Goal: Task Accomplishment & Management: Manage account settings

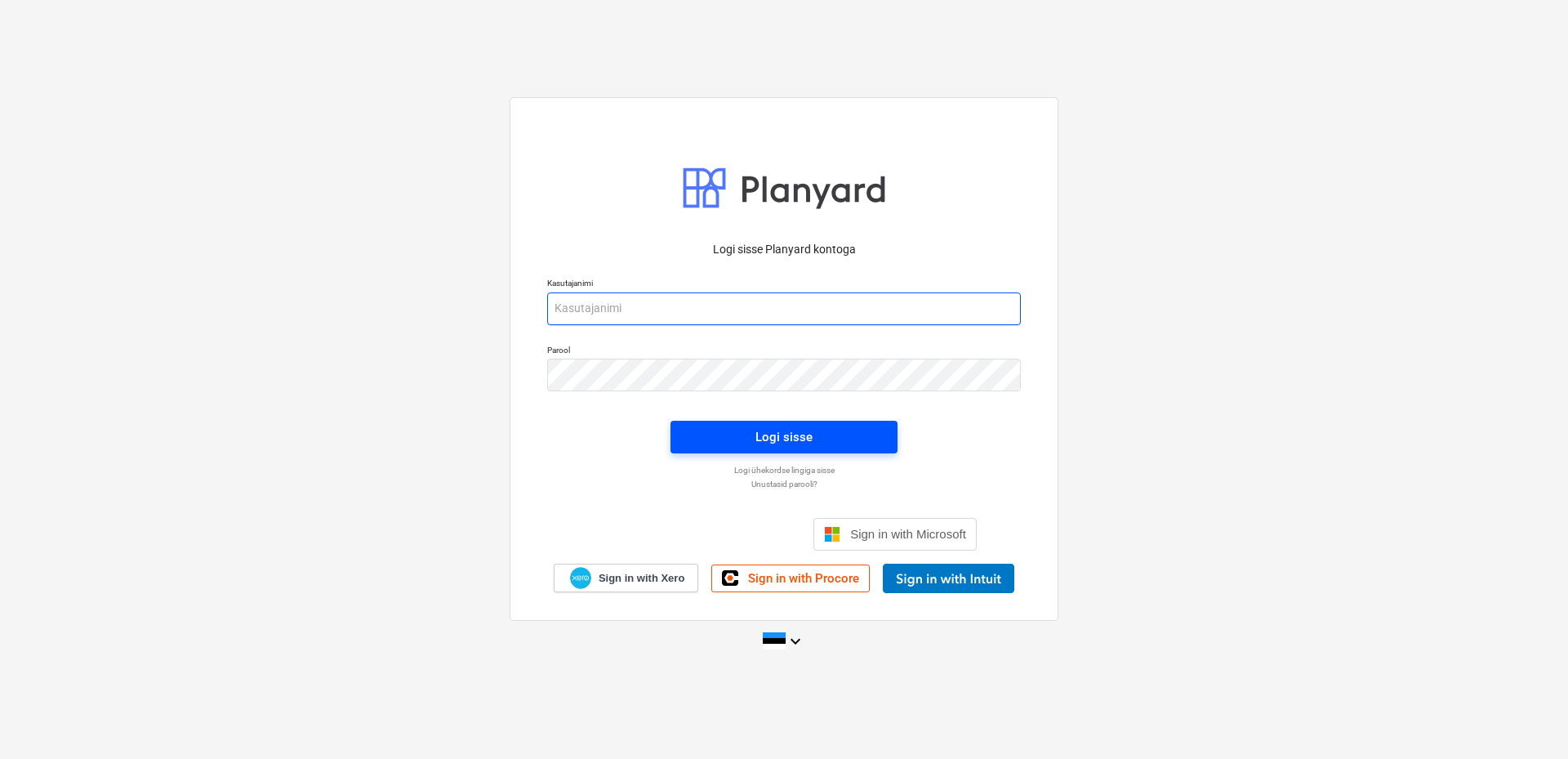
type input "[EMAIL_ADDRESS][DOMAIN_NAME]"
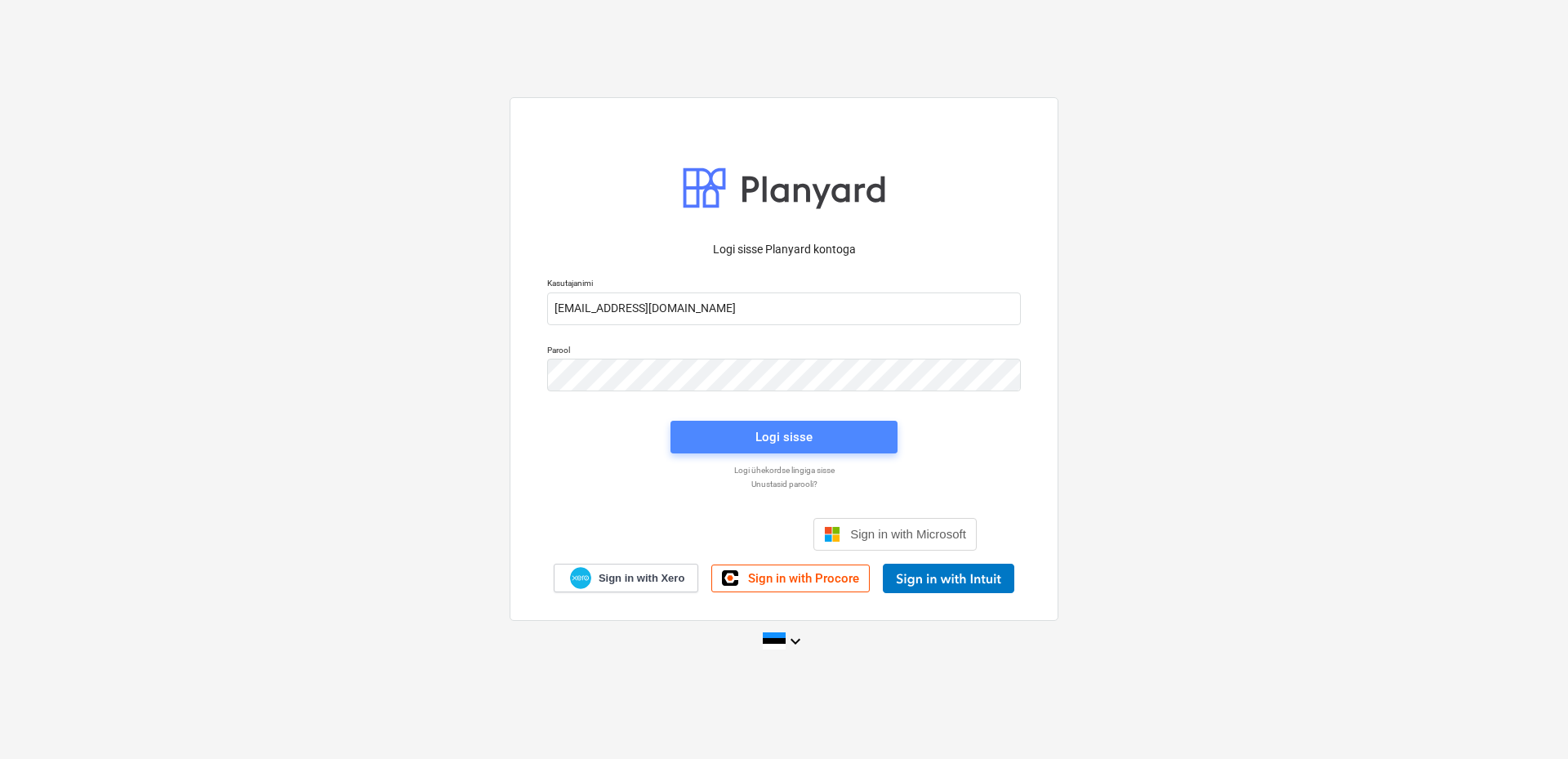
click at [782, 434] on div "Logi sisse" at bounding box center [784, 437] width 57 height 21
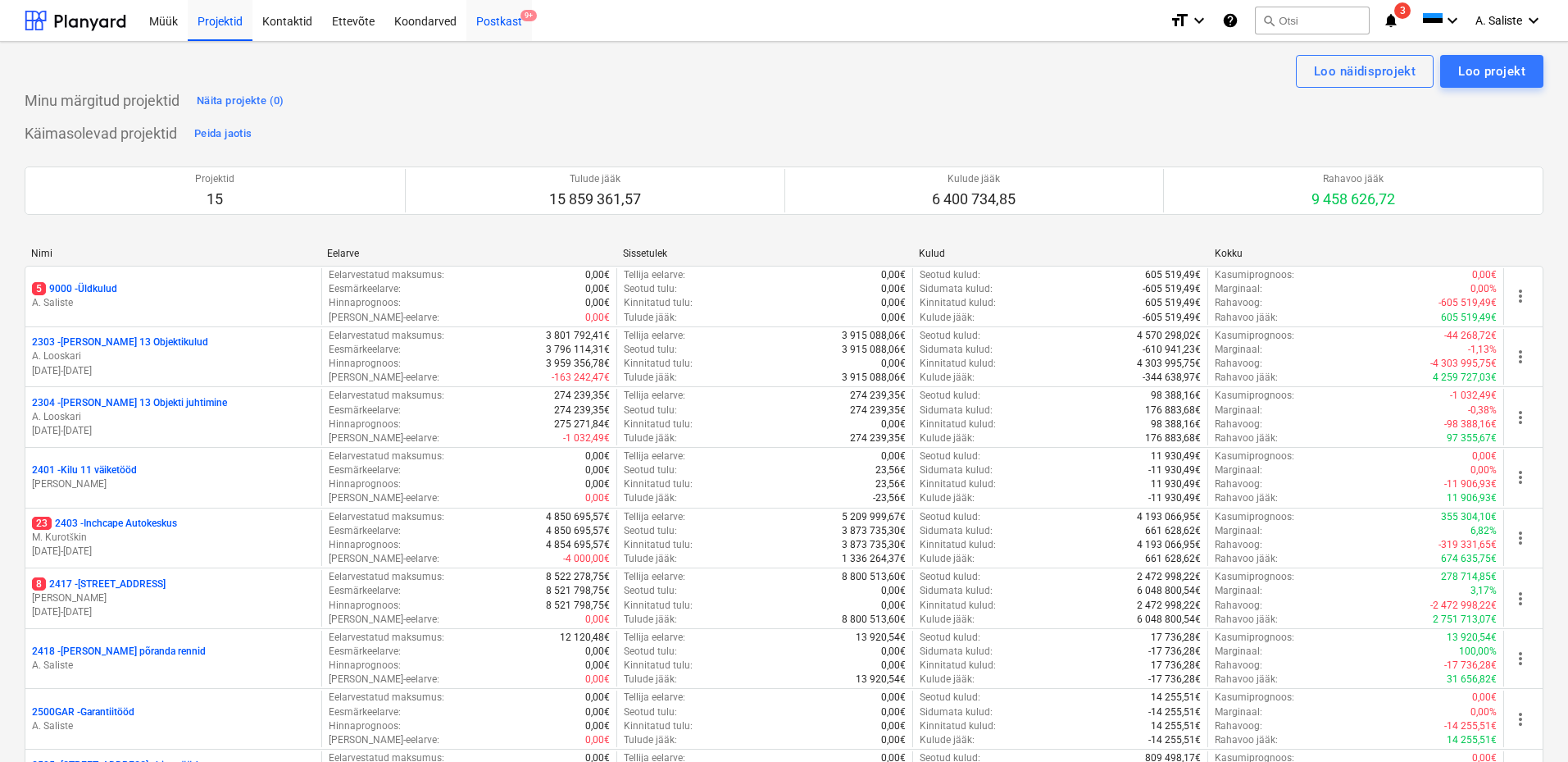
click at [510, 15] on div "Postkast 9+" at bounding box center [499, 20] width 65 height 42
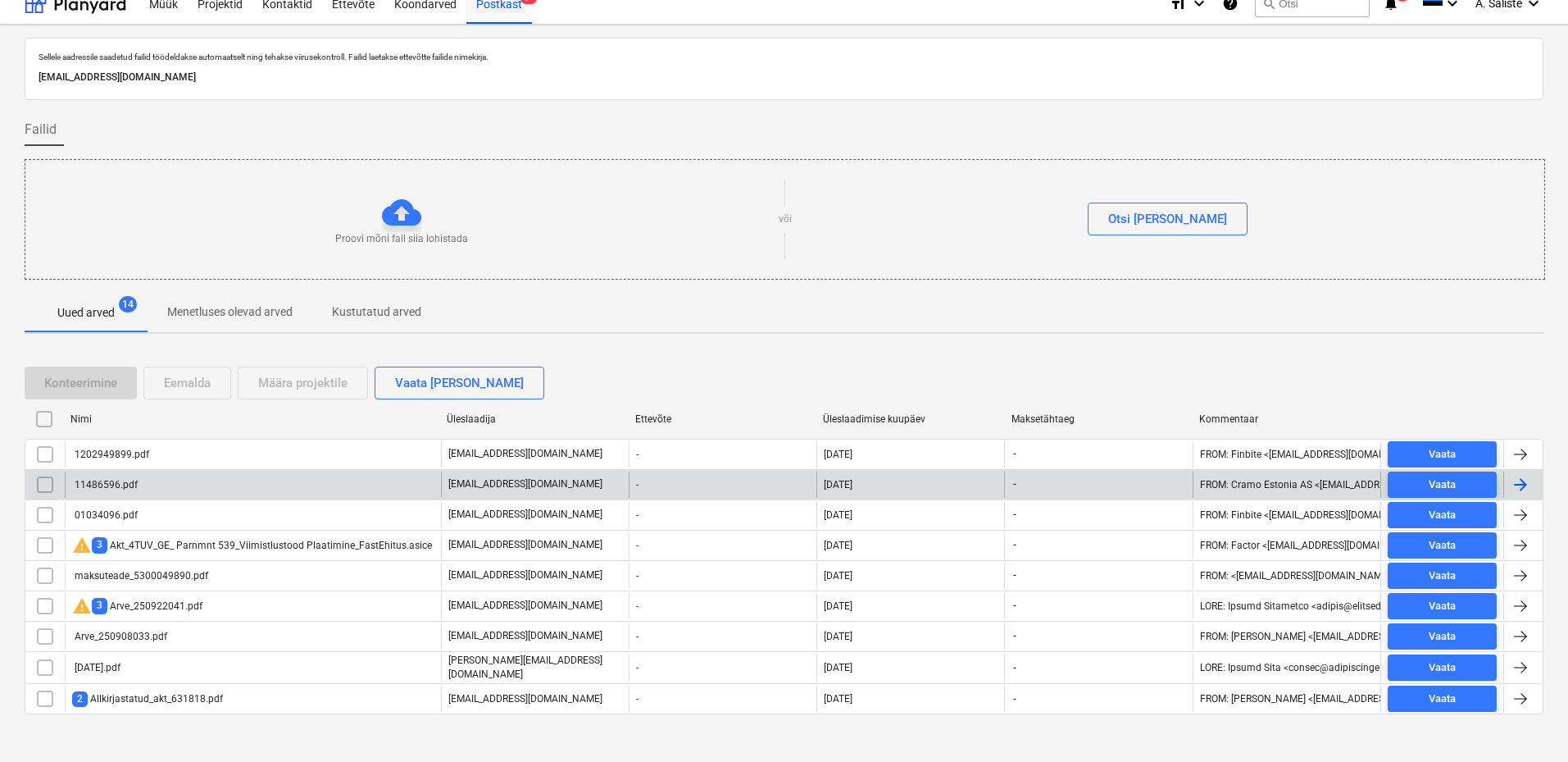
scroll to position [27, 0]
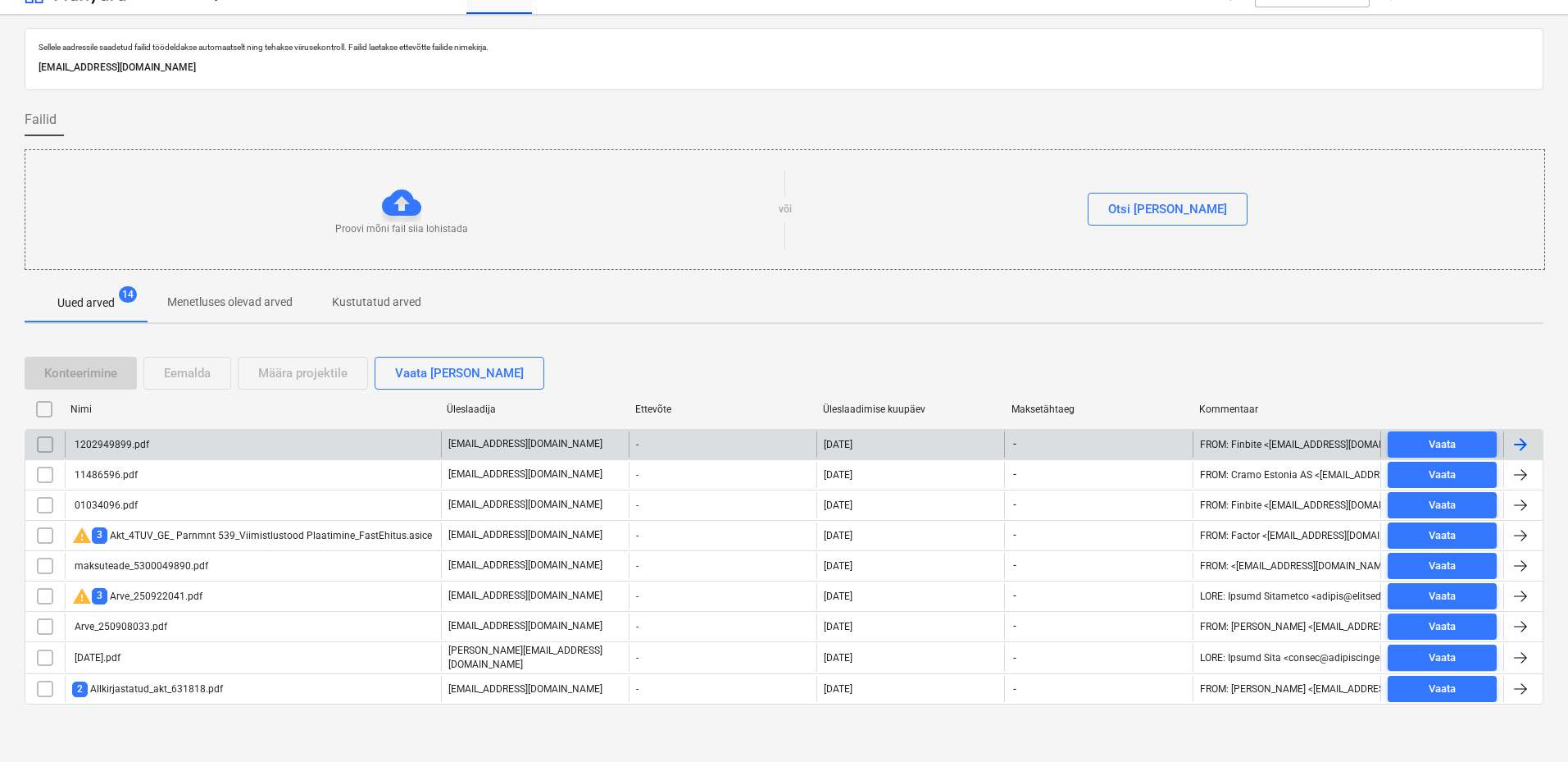
click at [201, 444] on div "1202949899.pdf" at bounding box center [253, 444] width 377 height 26
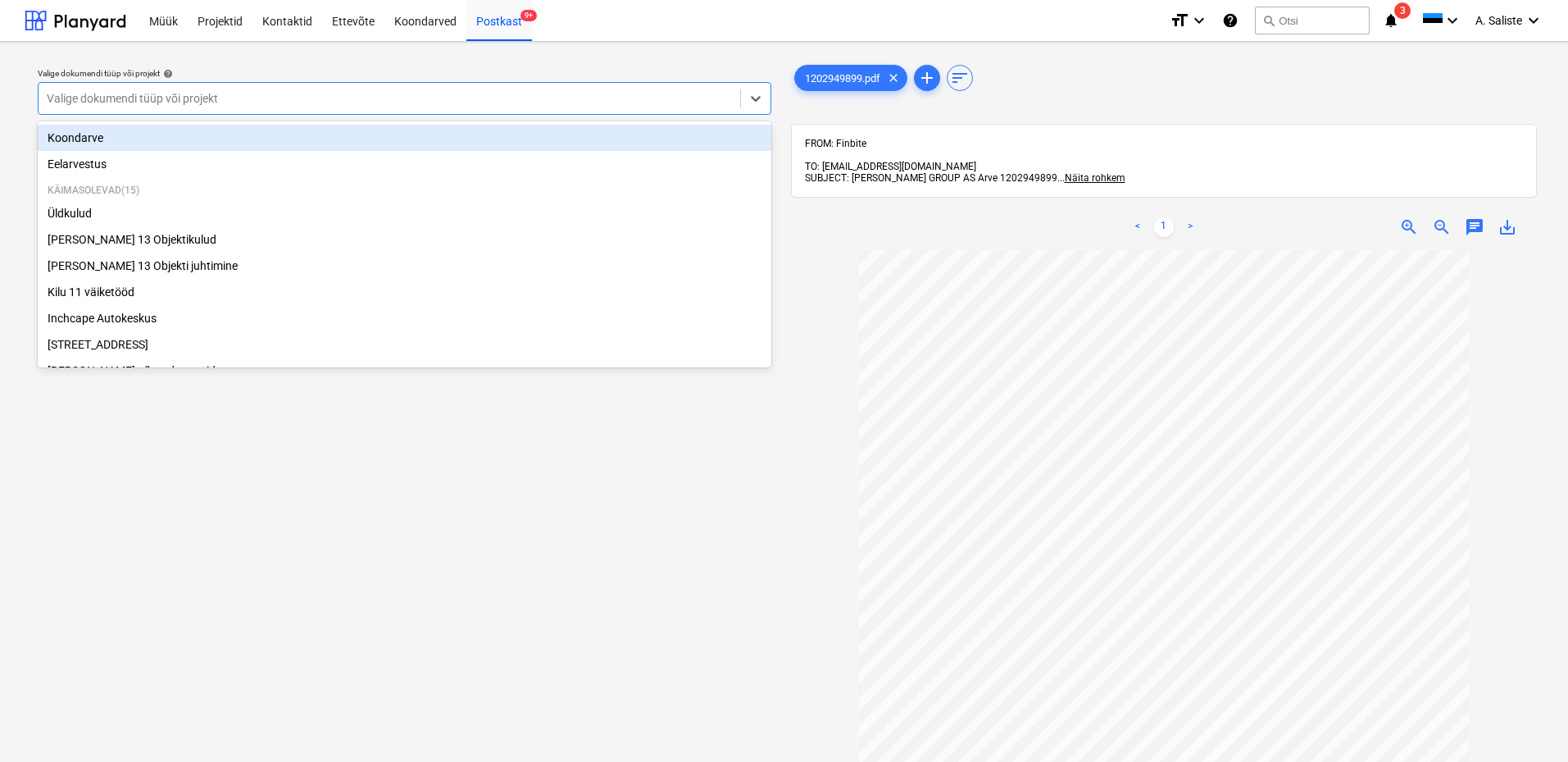
click at [655, 107] on div at bounding box center [389, 99] width 685 height 16
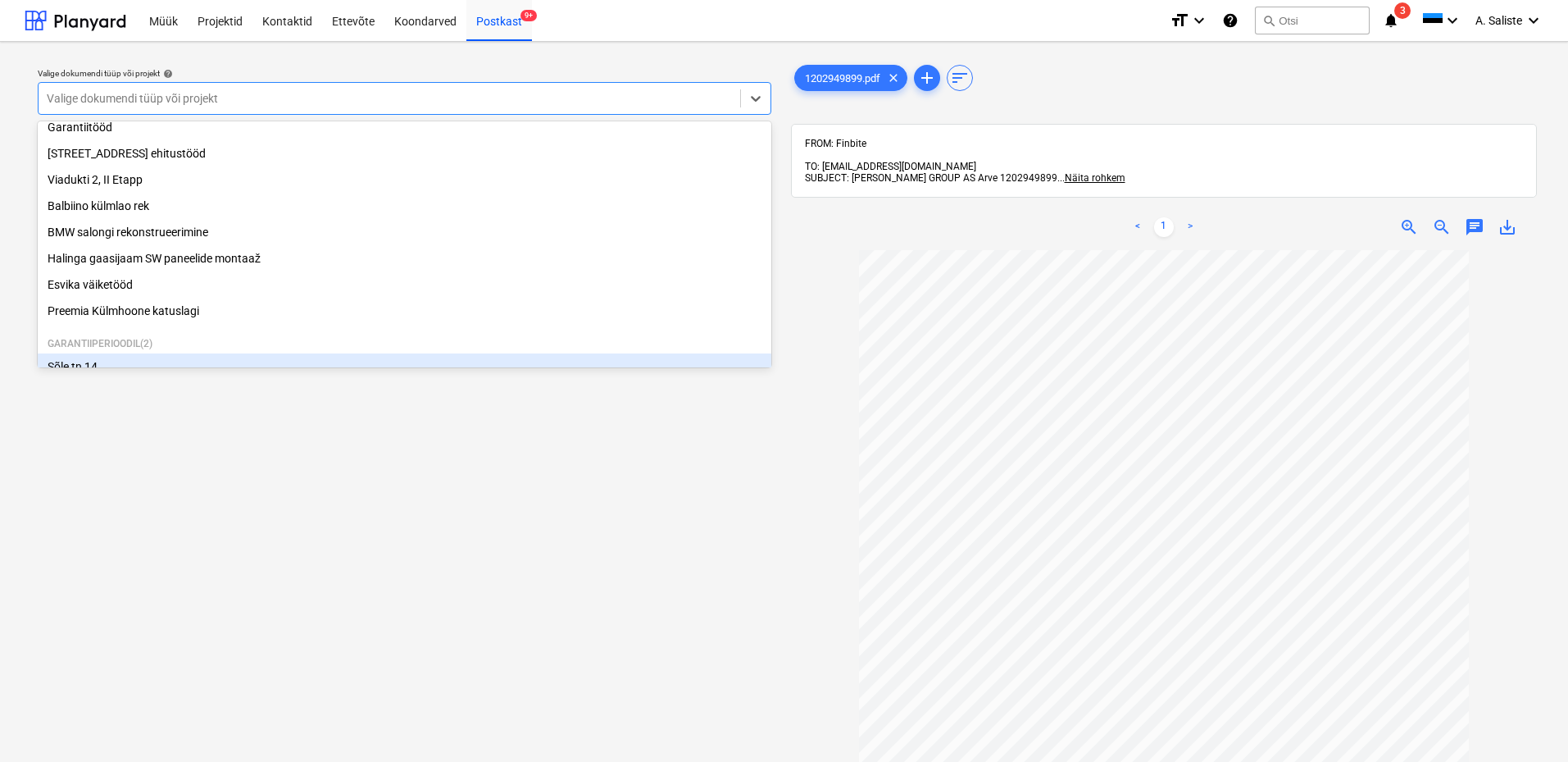
scroll to position [334, 0]
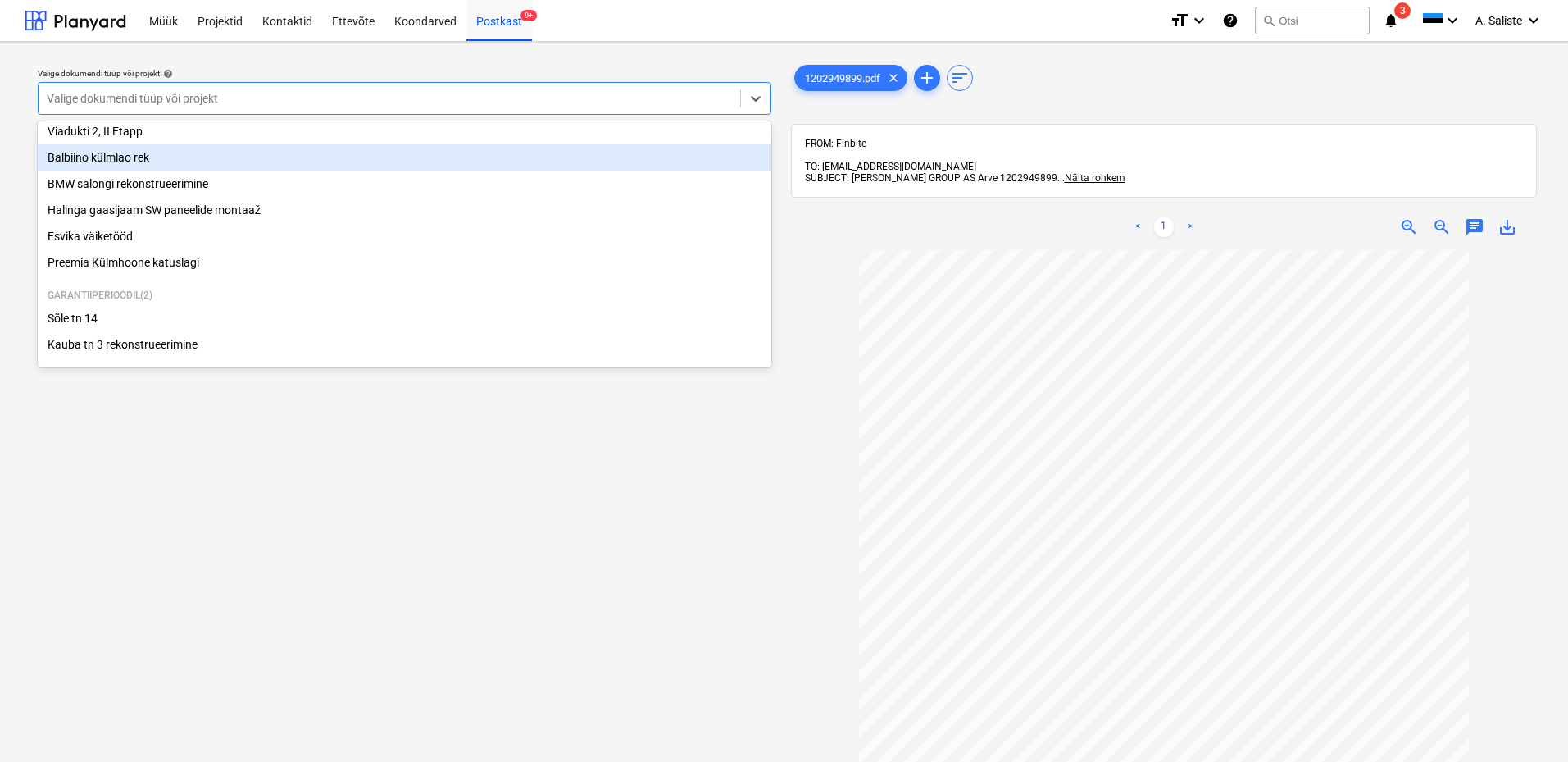
click at [229, 156] on div "Balbiino külmlao rek" at bounding box center [405, 157] width 734 height 26
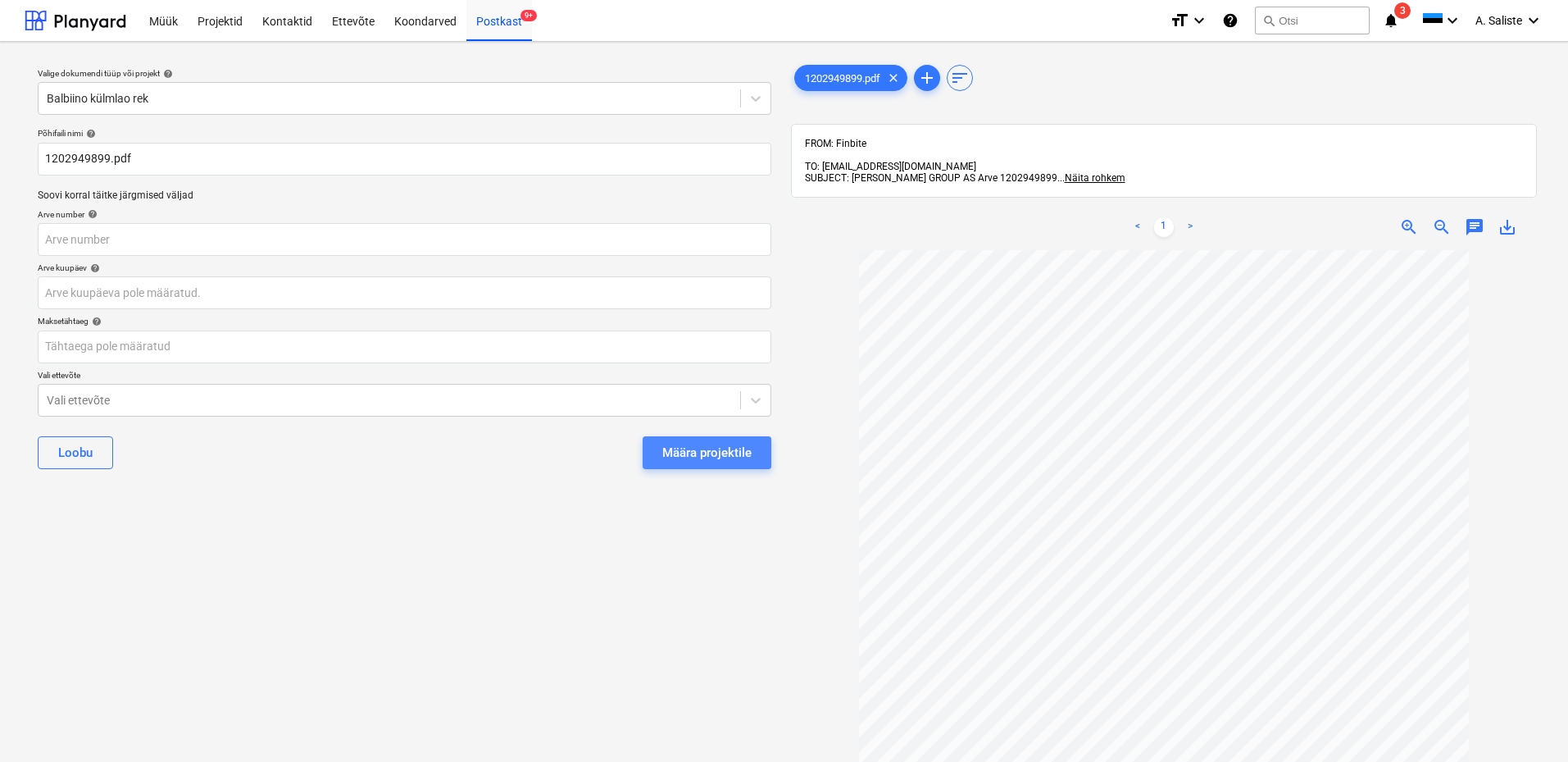
click at [729, 454] on div "Määra projektile" at bounding box center [707, 453] width 90 height 22
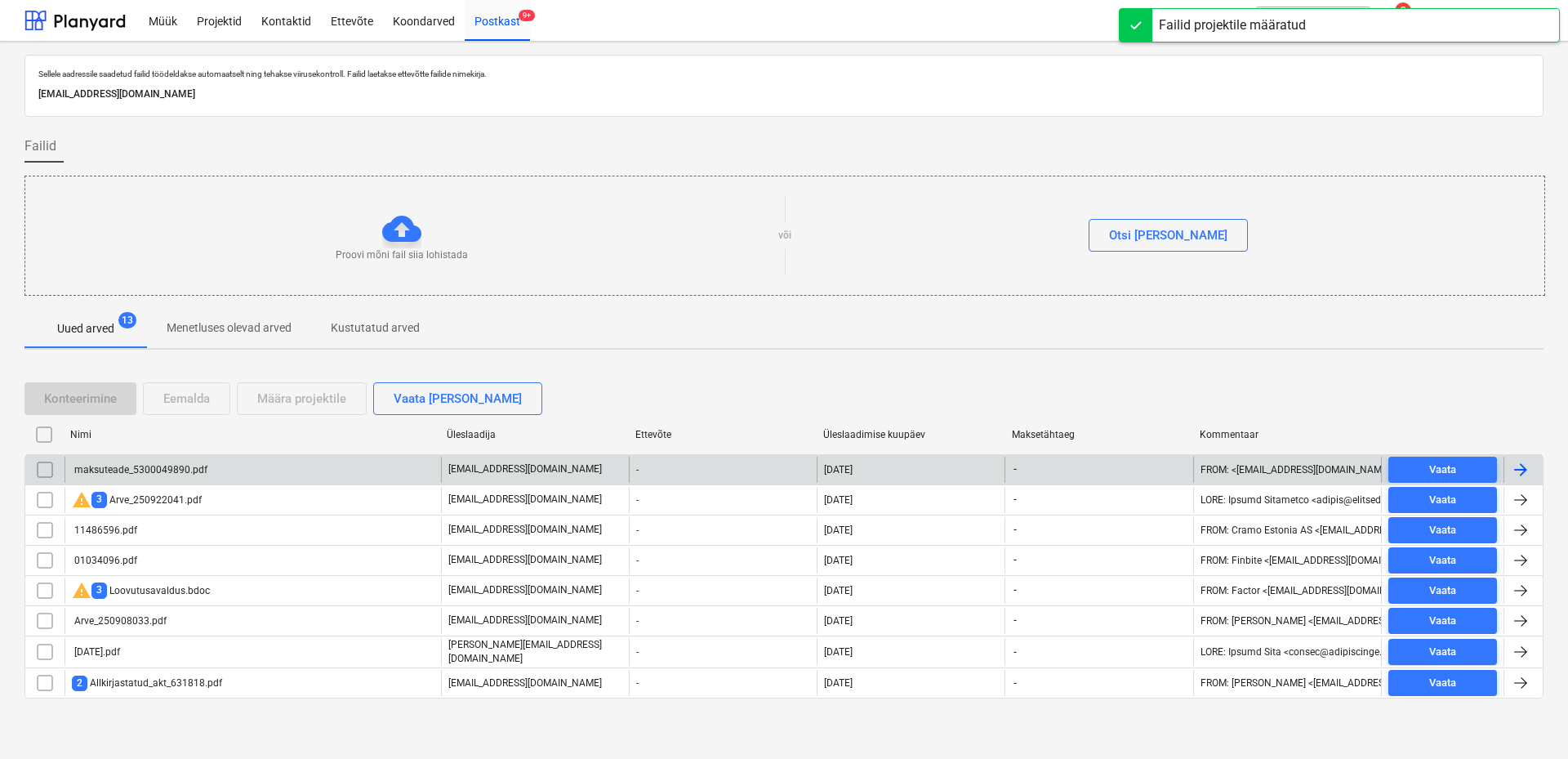
click at [180, 469] on div "maksuteade_5300049890.pdf" at bounding box center [139, 469] width 136 height 12
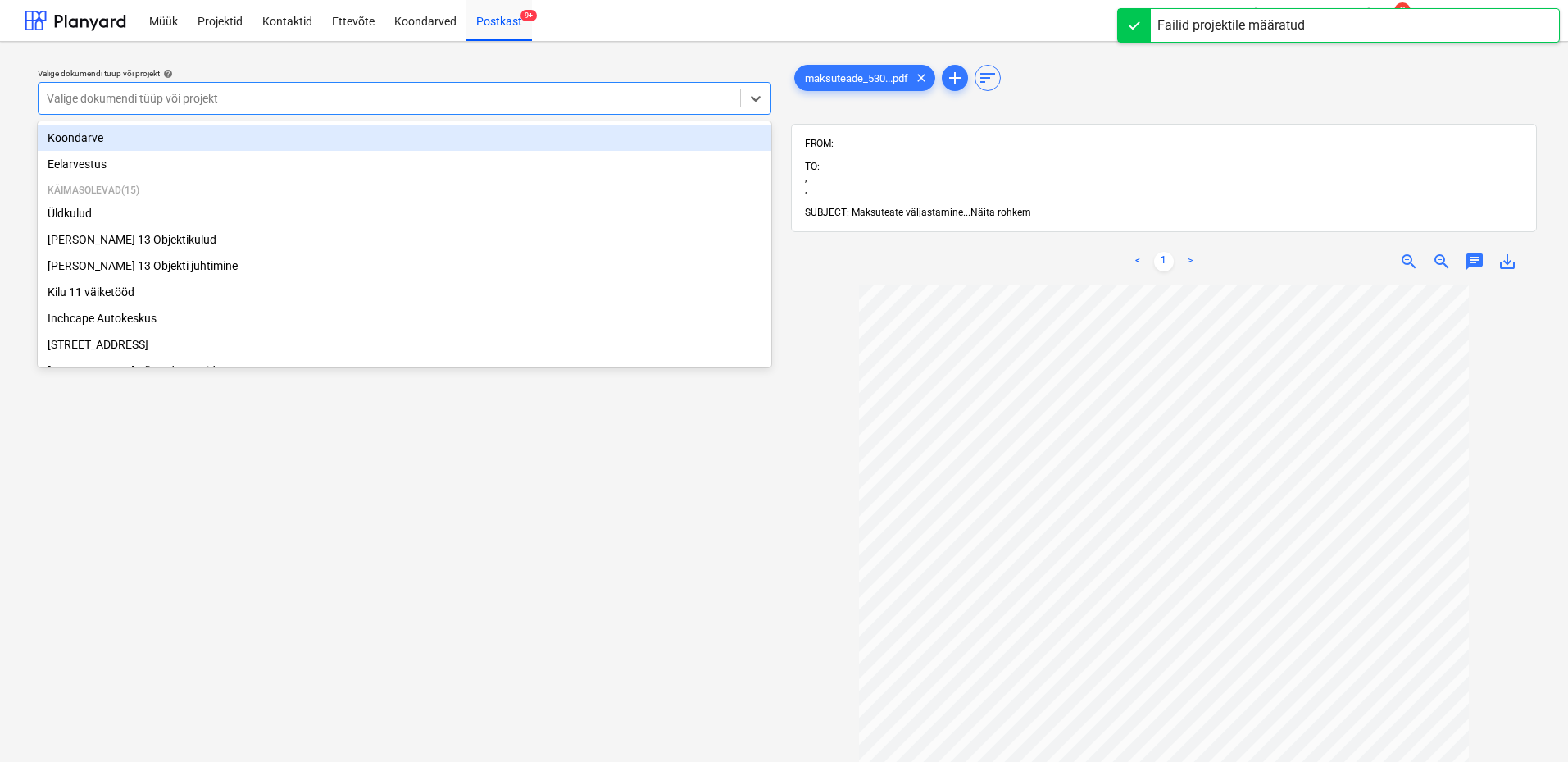
drag, startPoint x: 563, startPoint y: 105, endPoint x: 365, endPoint y: 154, distance: 204.0
click at [560, 105] on div at bounding box center [389, 99] width 685 height 16
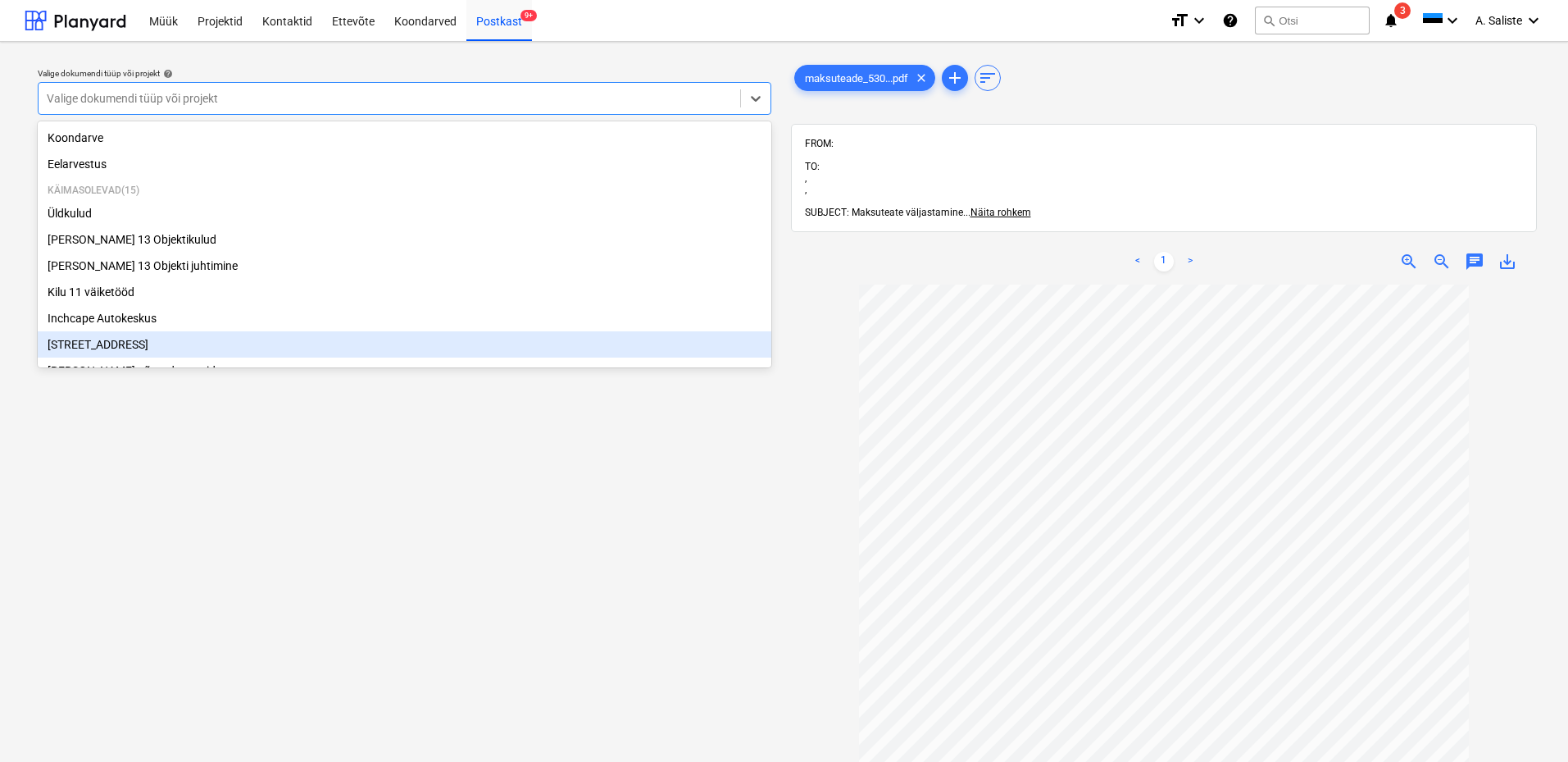
click at [113, 348] on div "[STREET_ADDRESS]" at bounding box center [405, 344] width 734 height 26
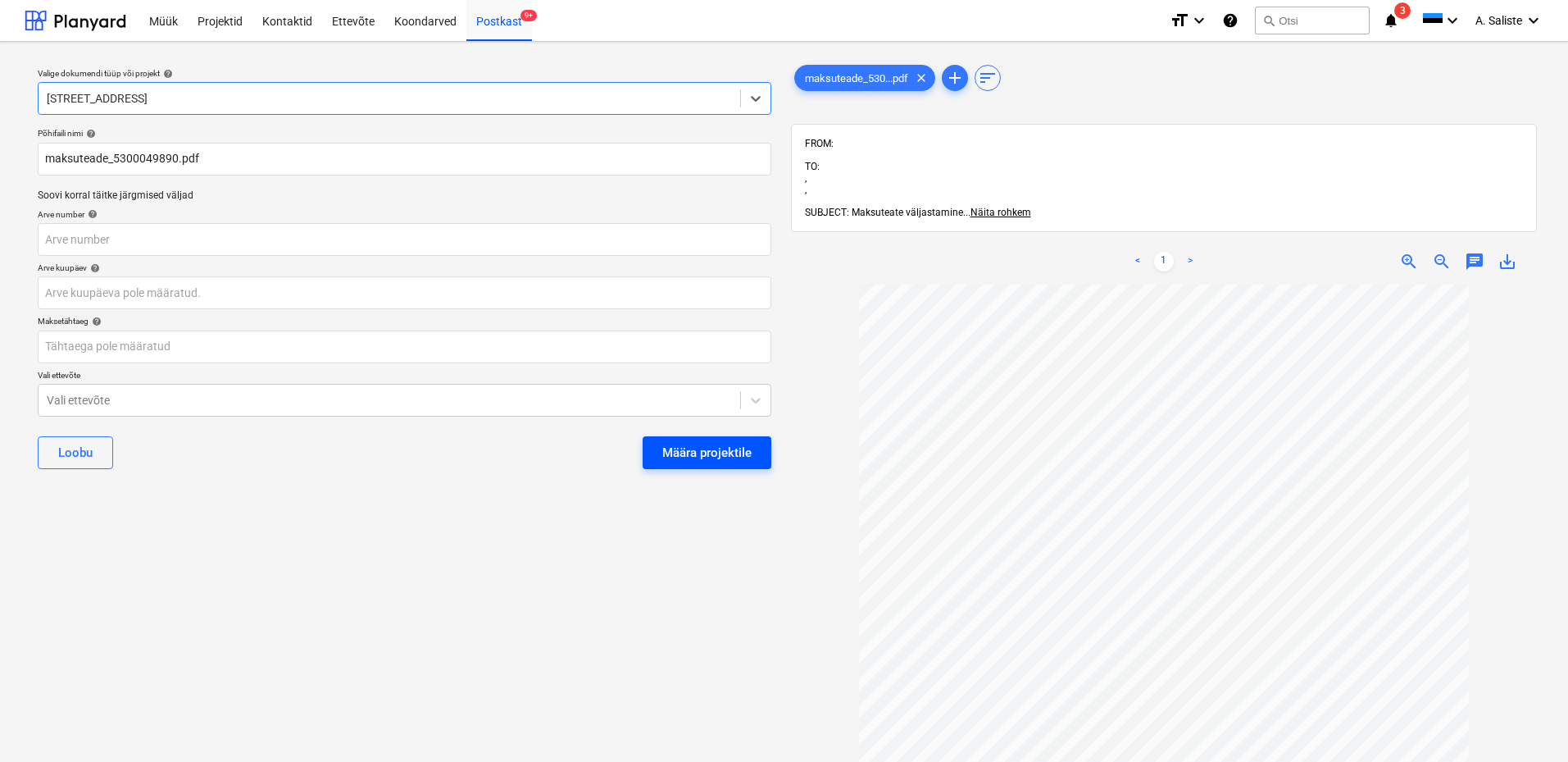
click at [720, 453] on div "Määra projektile" at bounding box center [707, 453] width 90 height 22
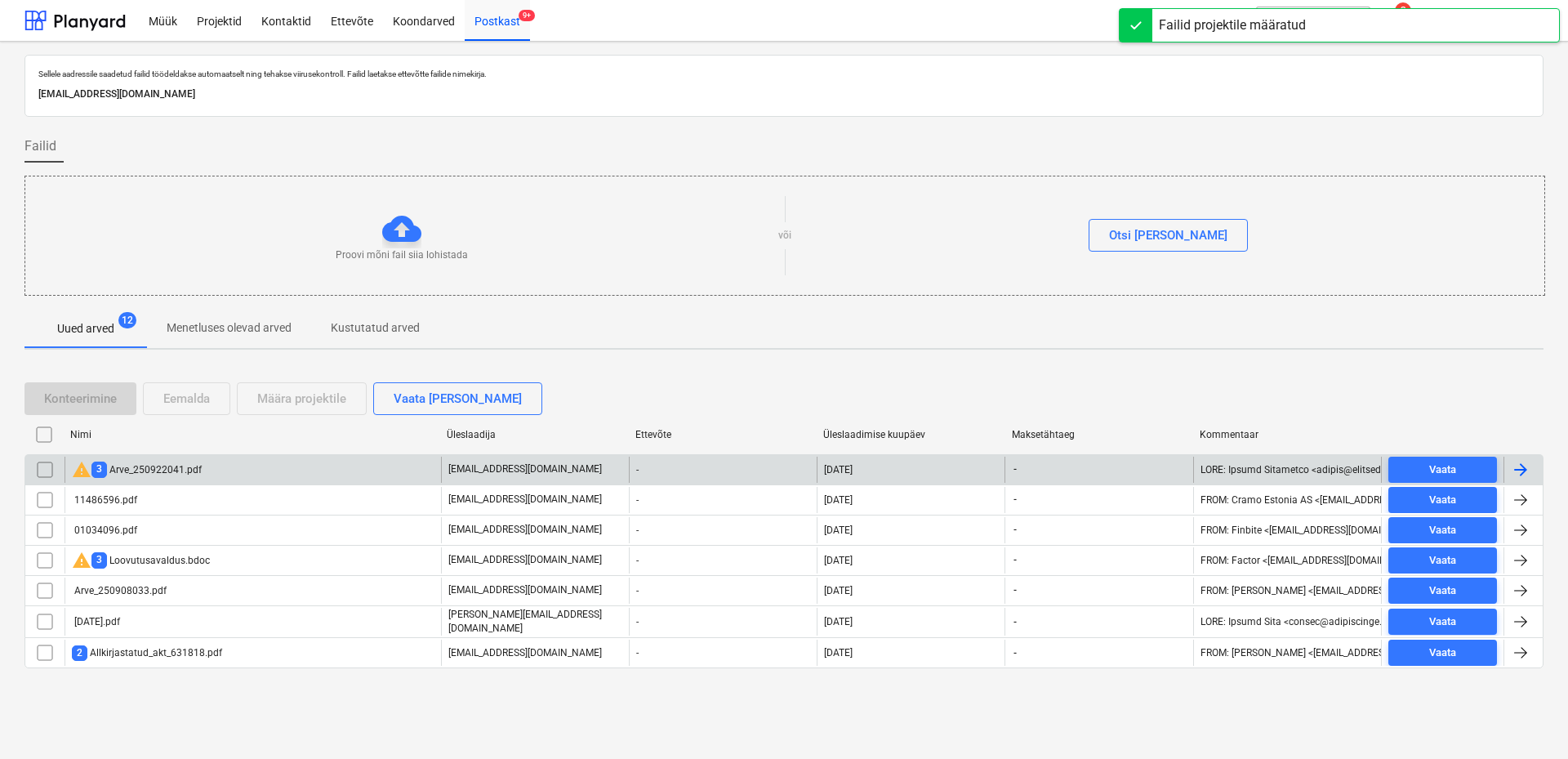
click at [185, 476] on div "warning 3 Arve_250922041.pdf" at bounding box center [136, 470] width 130 height 20
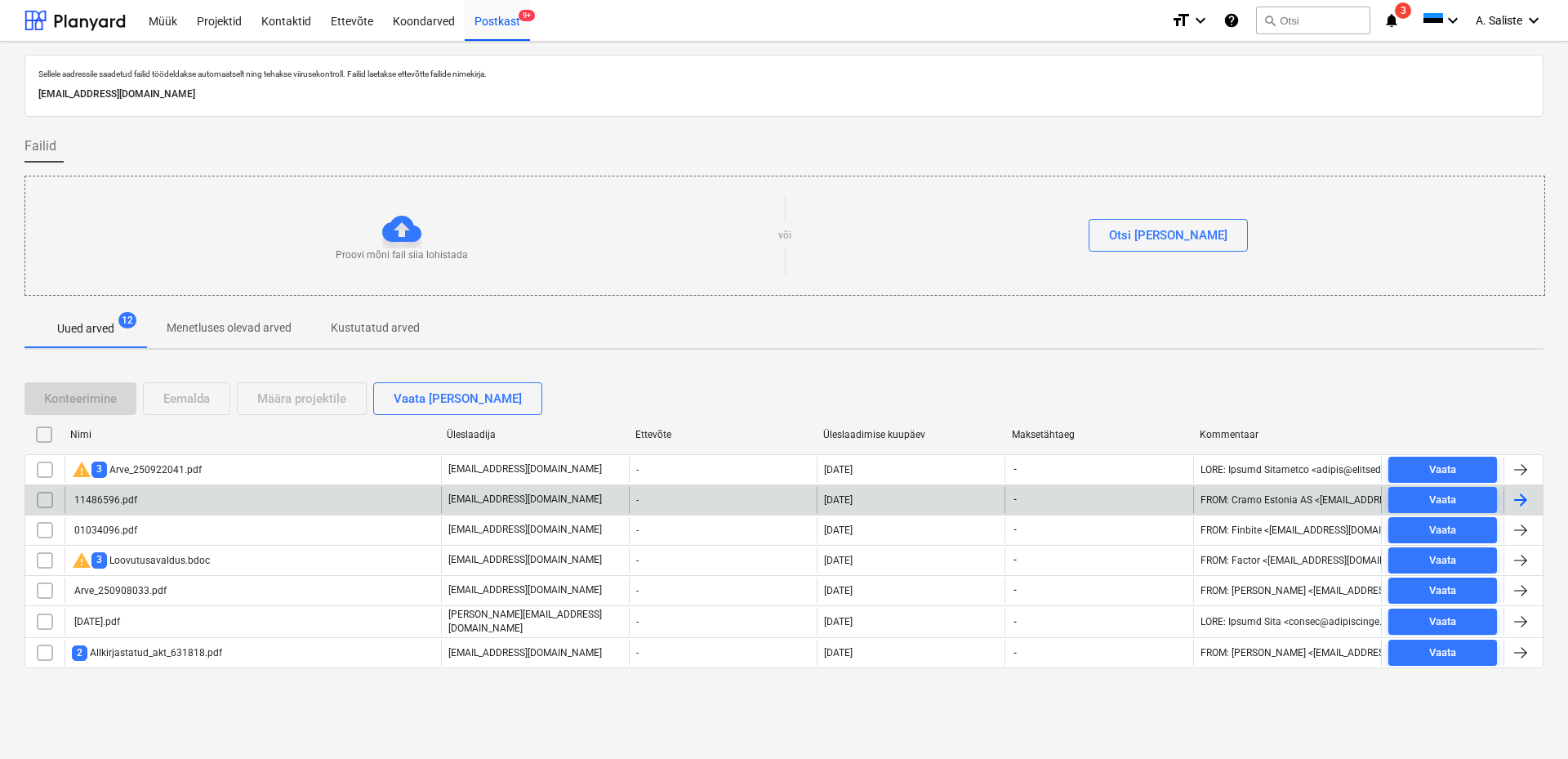
click at [184, 508] on div "11486596.pdf" at bounding box center [252, 500] width 376 height 26
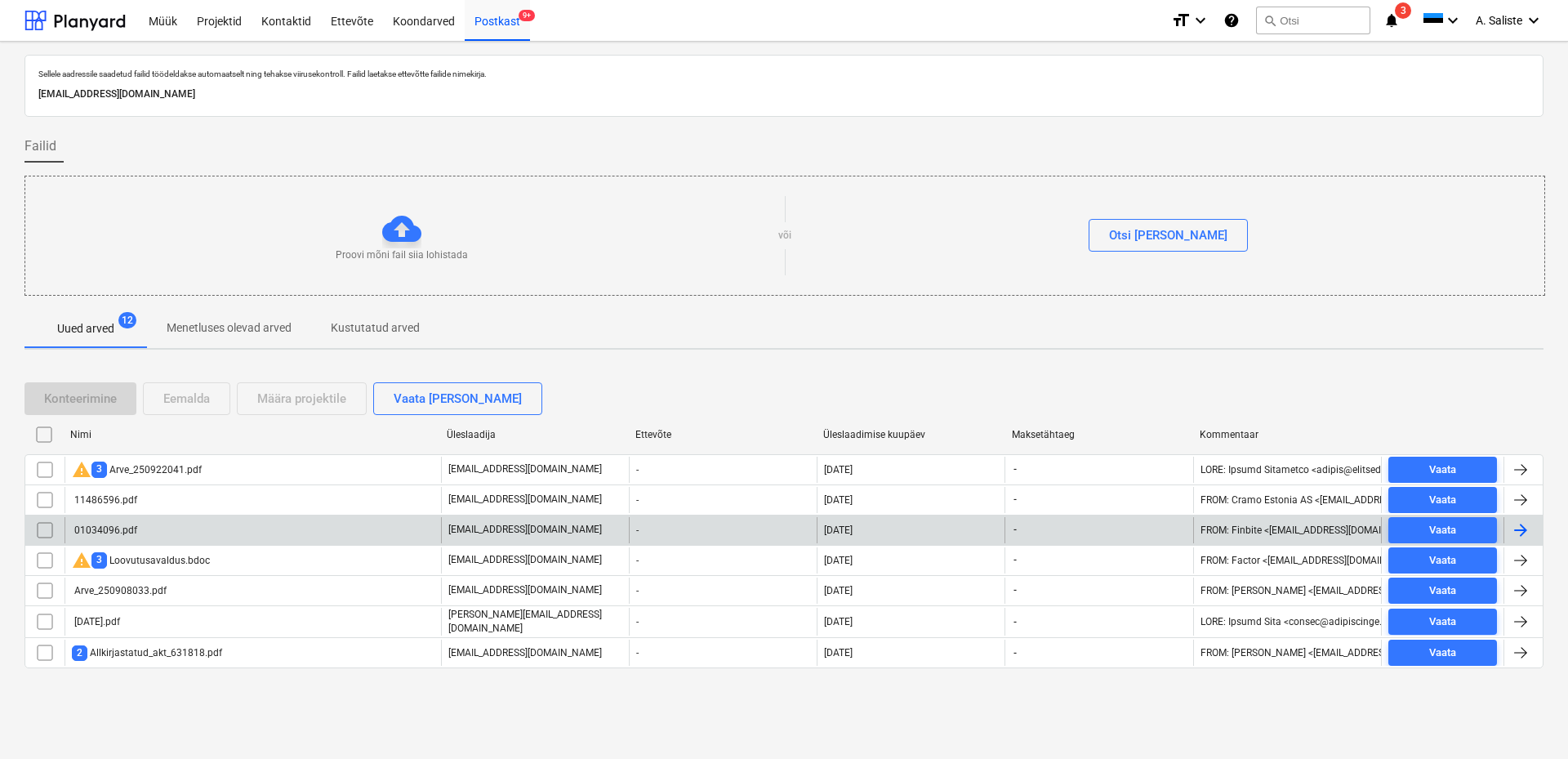
click at [114, 529] on div "01034096.pdf" at bounding box center [104, 530] width 65 height 12
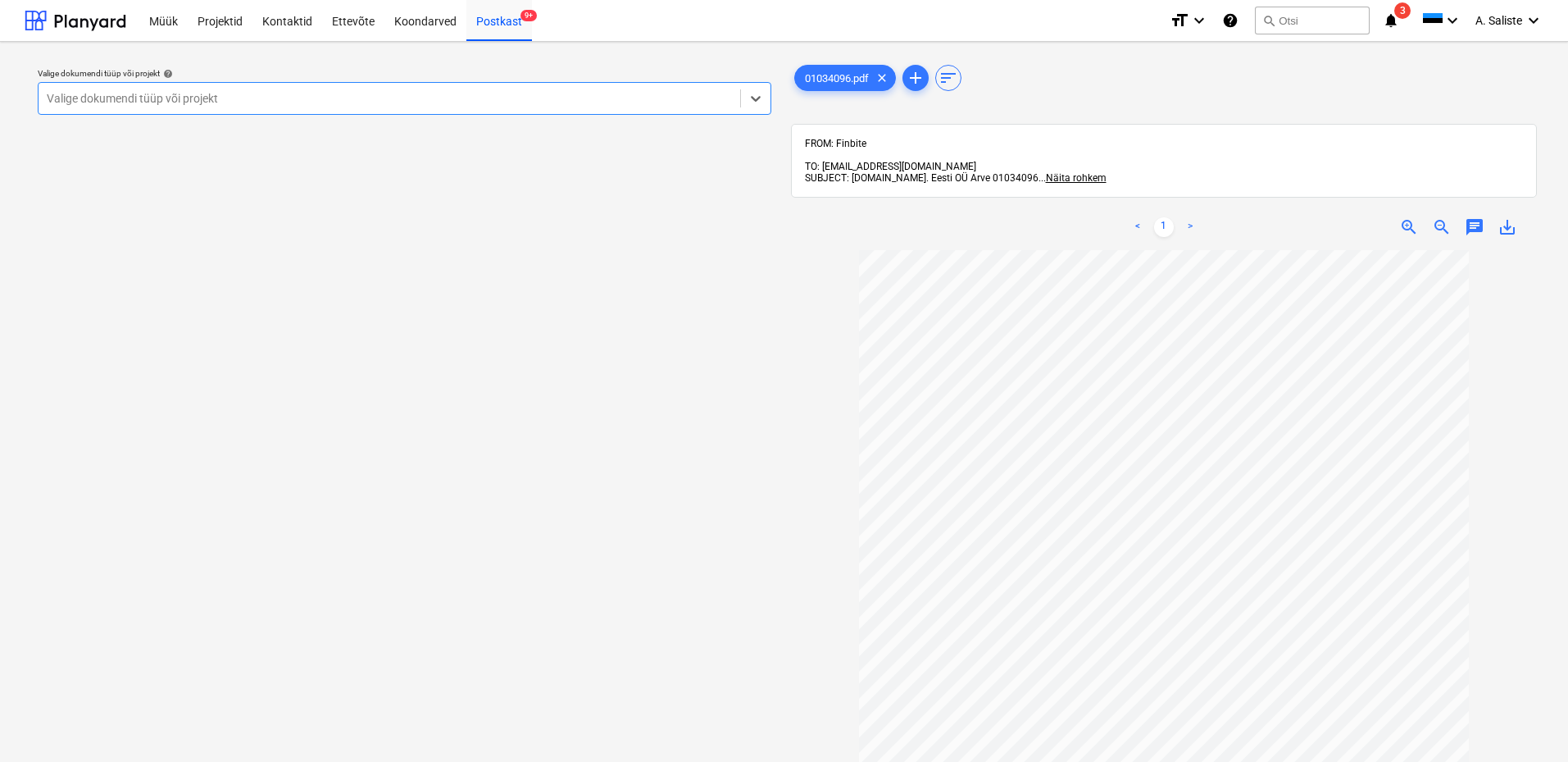
click at [709, 99] on div at bounding box center [389, 99] width 685 height 16
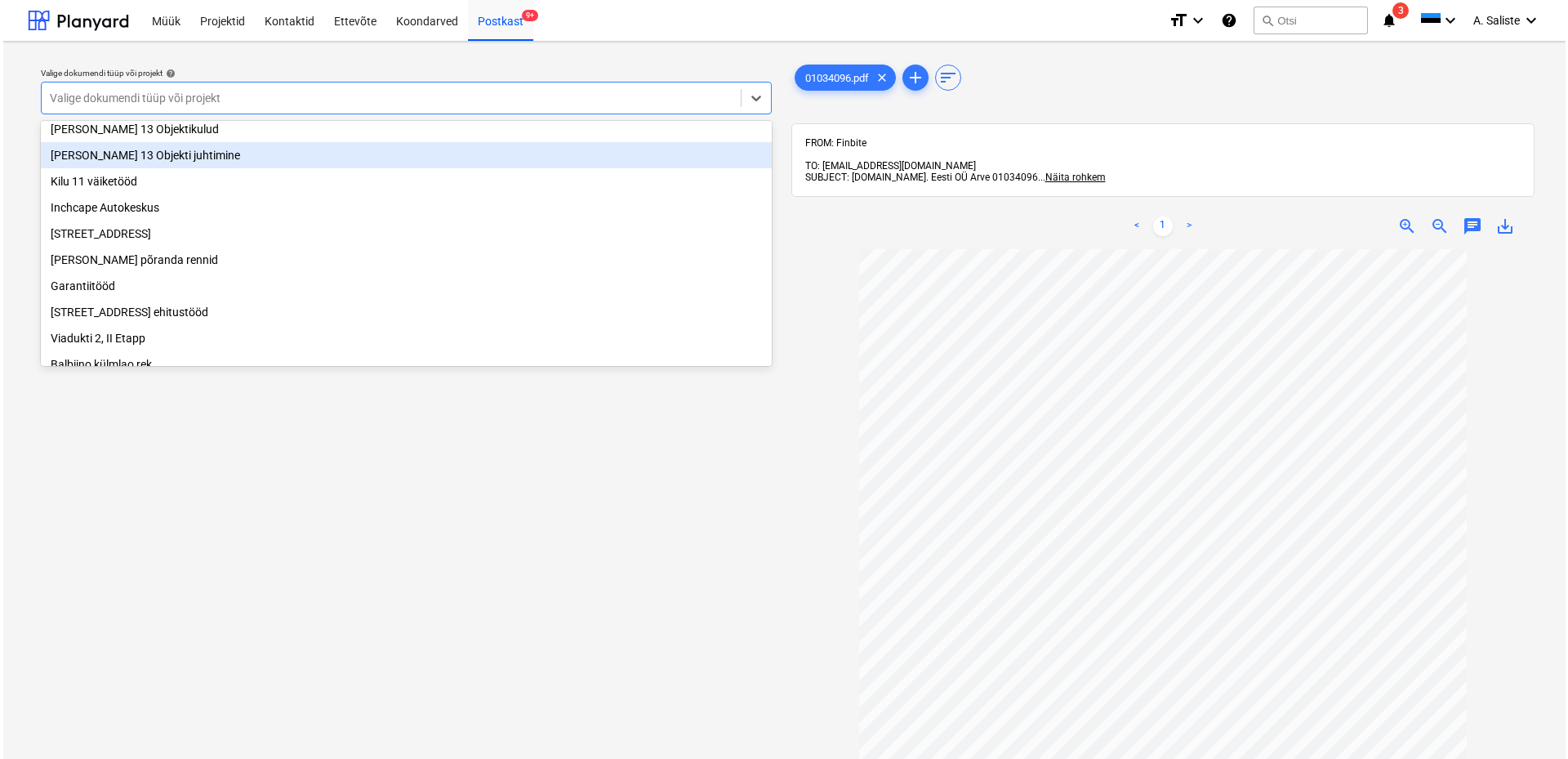
scroll to position [164, 0]
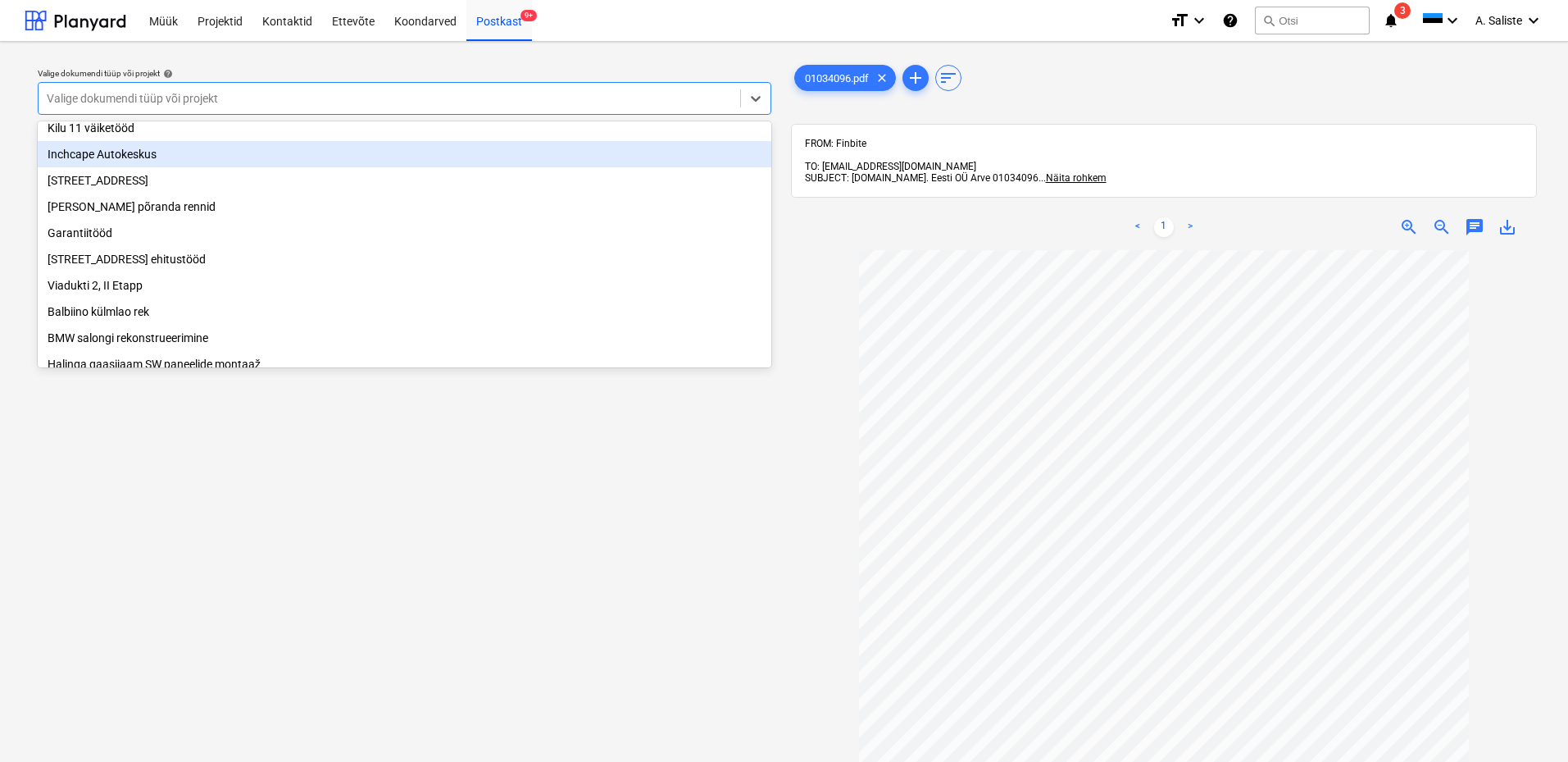
click at [174, 164] on div "Inchcape Autokeskus" at bounding box center [405, 153] width 734 height 26
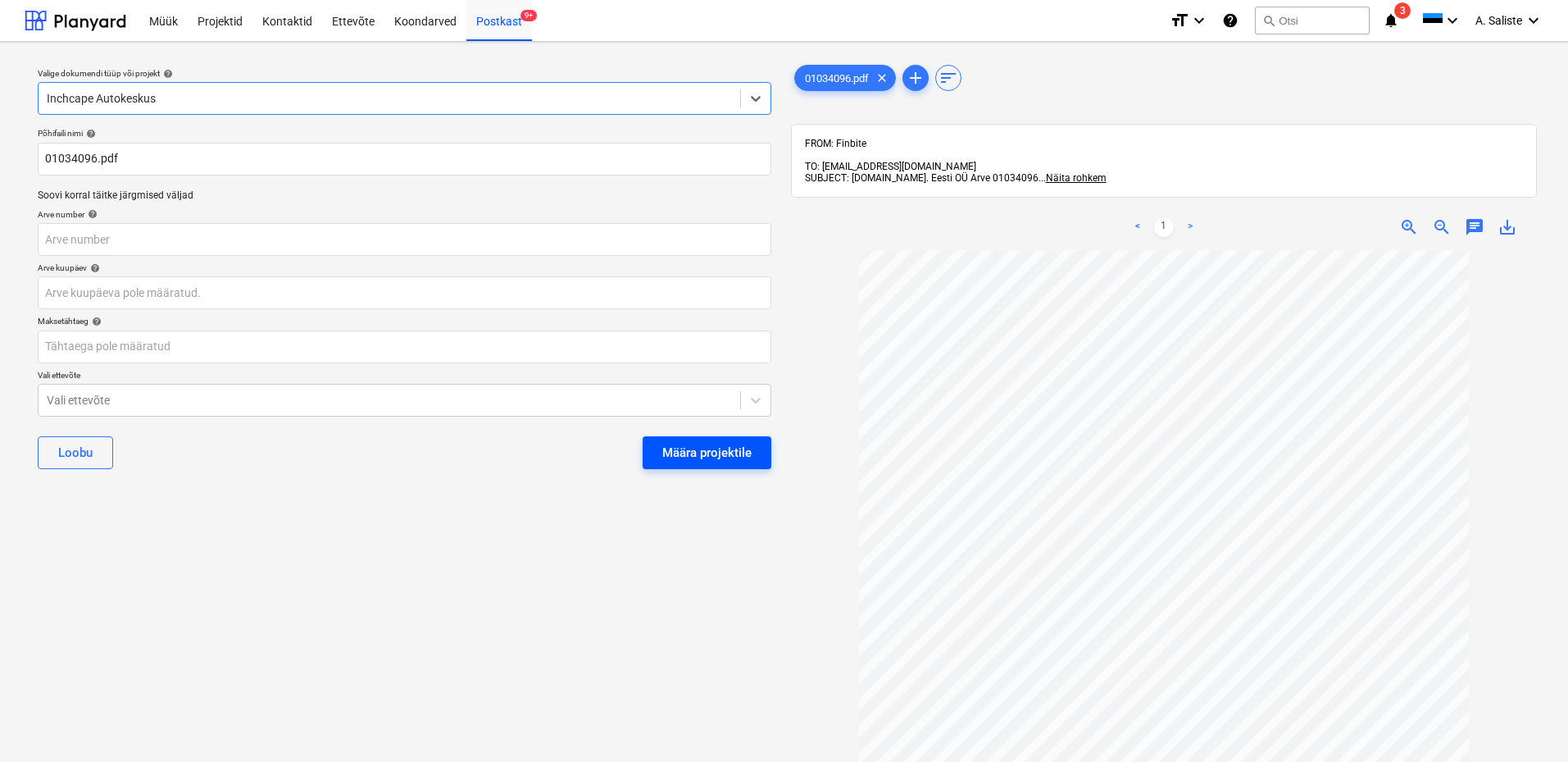
click at [682, 456] on div "Määra projektile" at bounding box center [707, 453] width 90 height 22
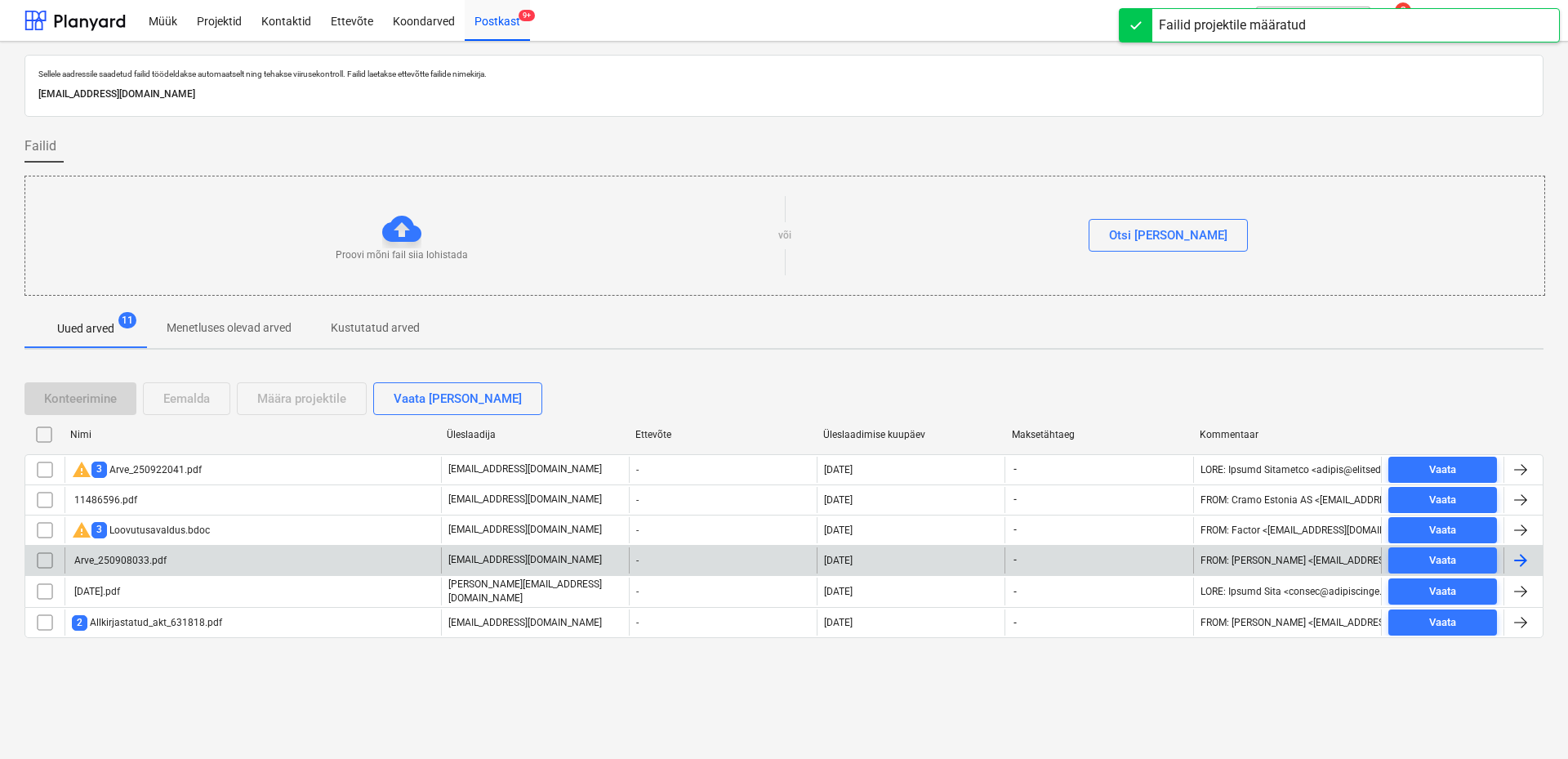
click at [261, 565] on div "Arve_250908033.pdf" at bounding box center [252, 560] width 376 height 26
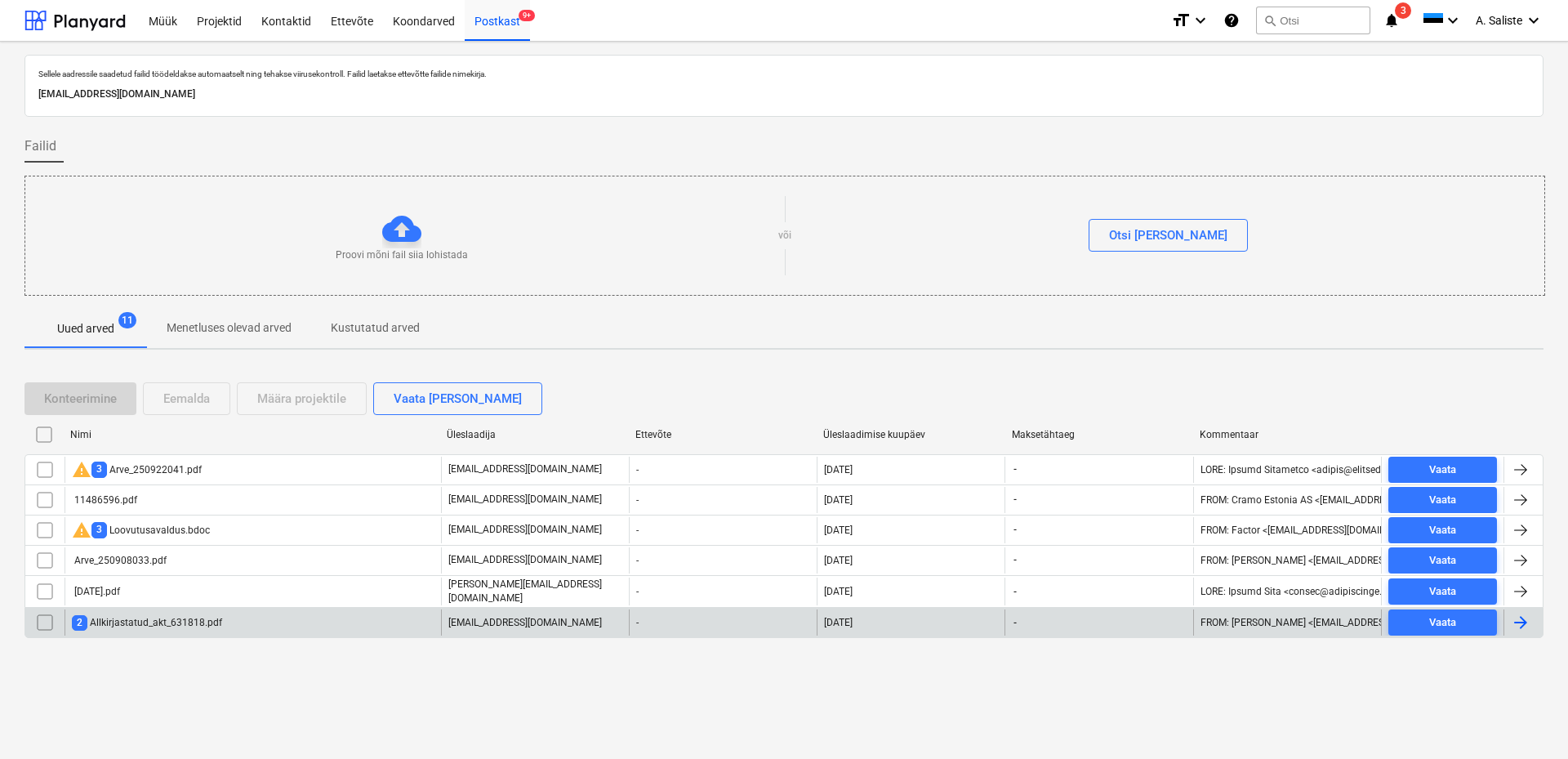
click at [129, 619] on div "2 Allkirjastatud_akt_631818.pdf" at bounding box center [147, 622] width 150 height 15
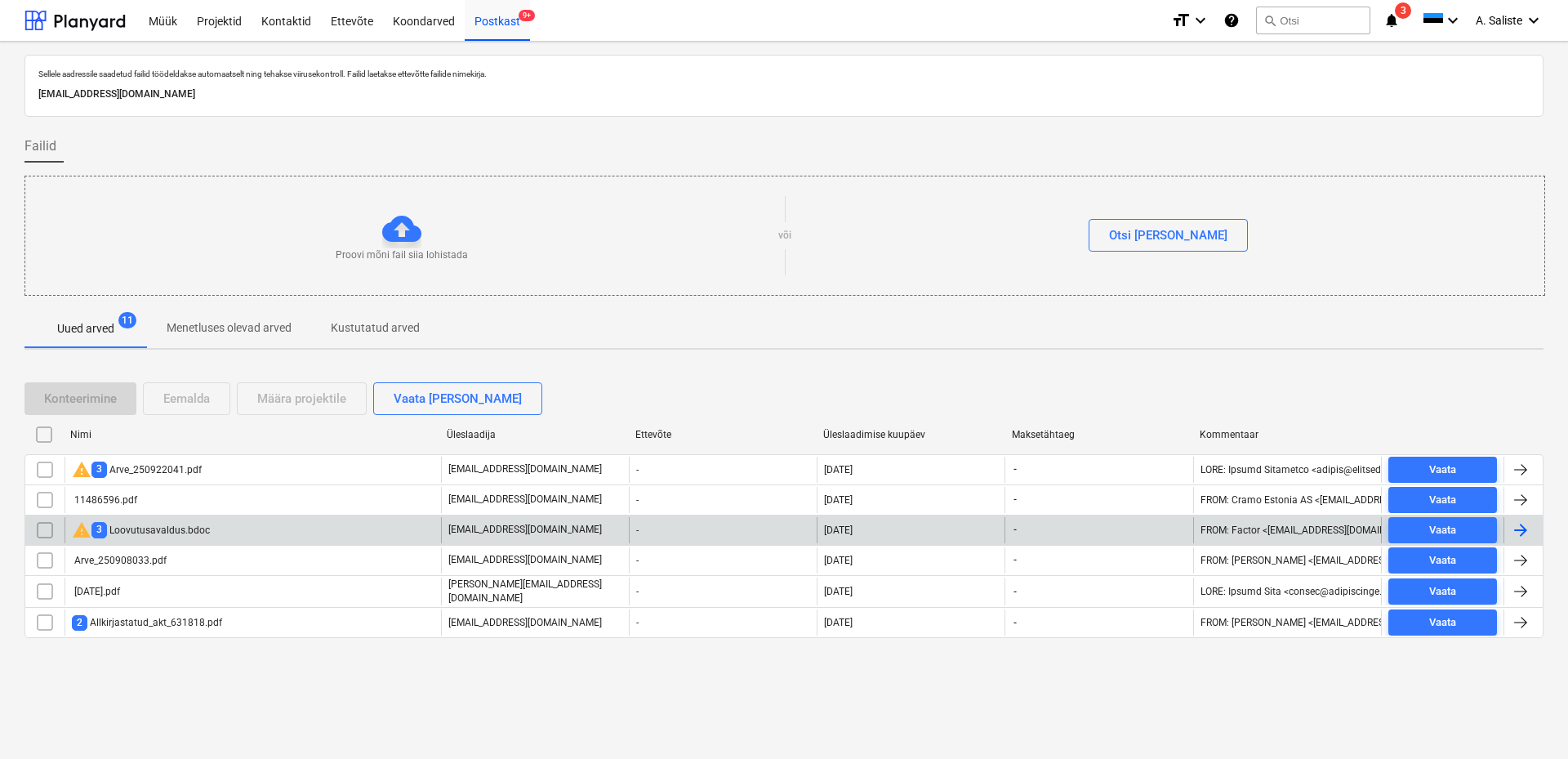
click at [150, 532] on div "warning 3 Loovutusavaldus.bdoc" at bounding box center [140, 530] width 138 height 20
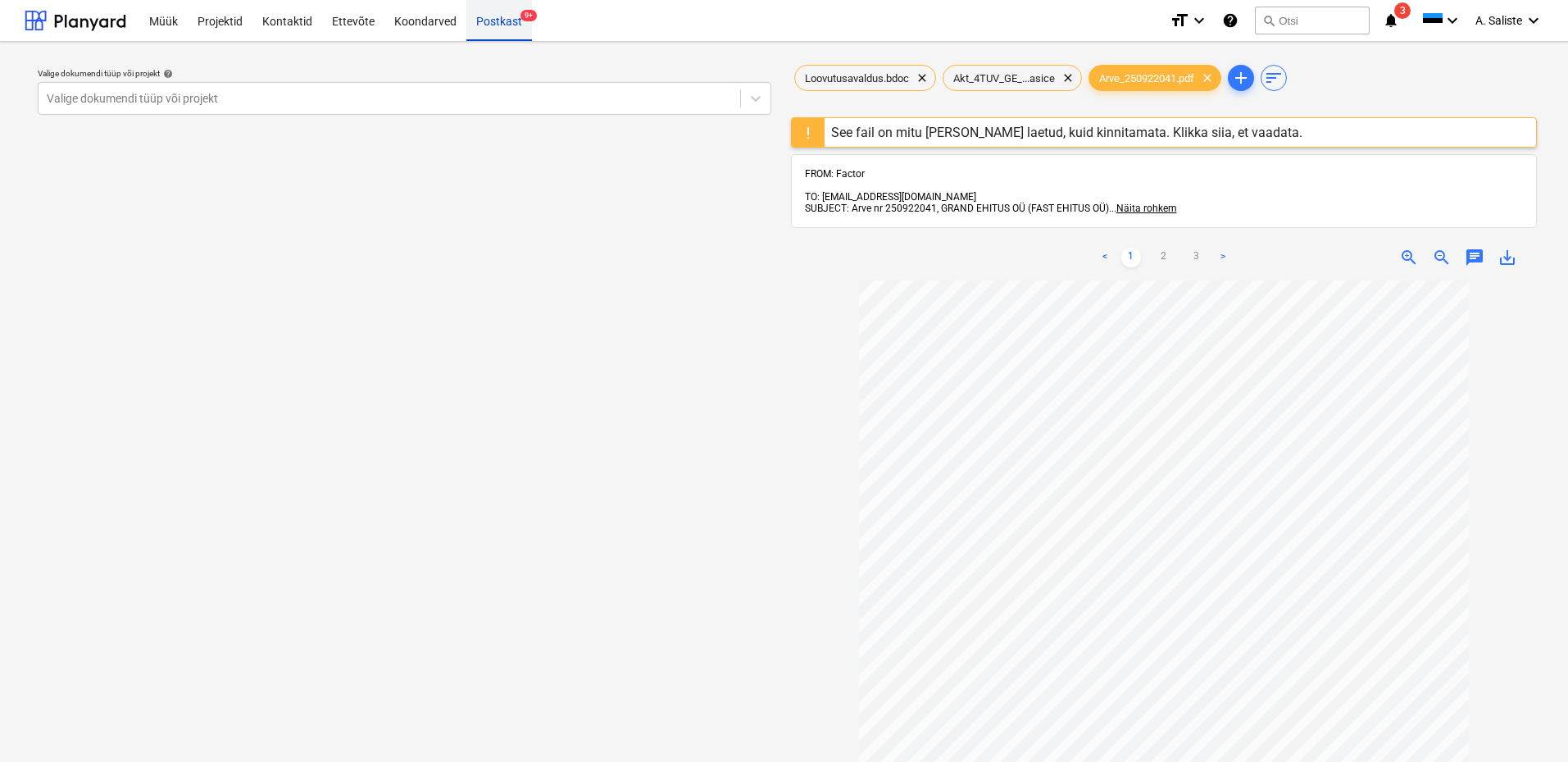
drag, startPoint x: 515, startPoint y: 22, endPoint x: 512, endPoint y: 31, distance: 9.5
click at [515, 22] on div "Postkast 9+" at bounding box center [499, 20] width 65 height 42
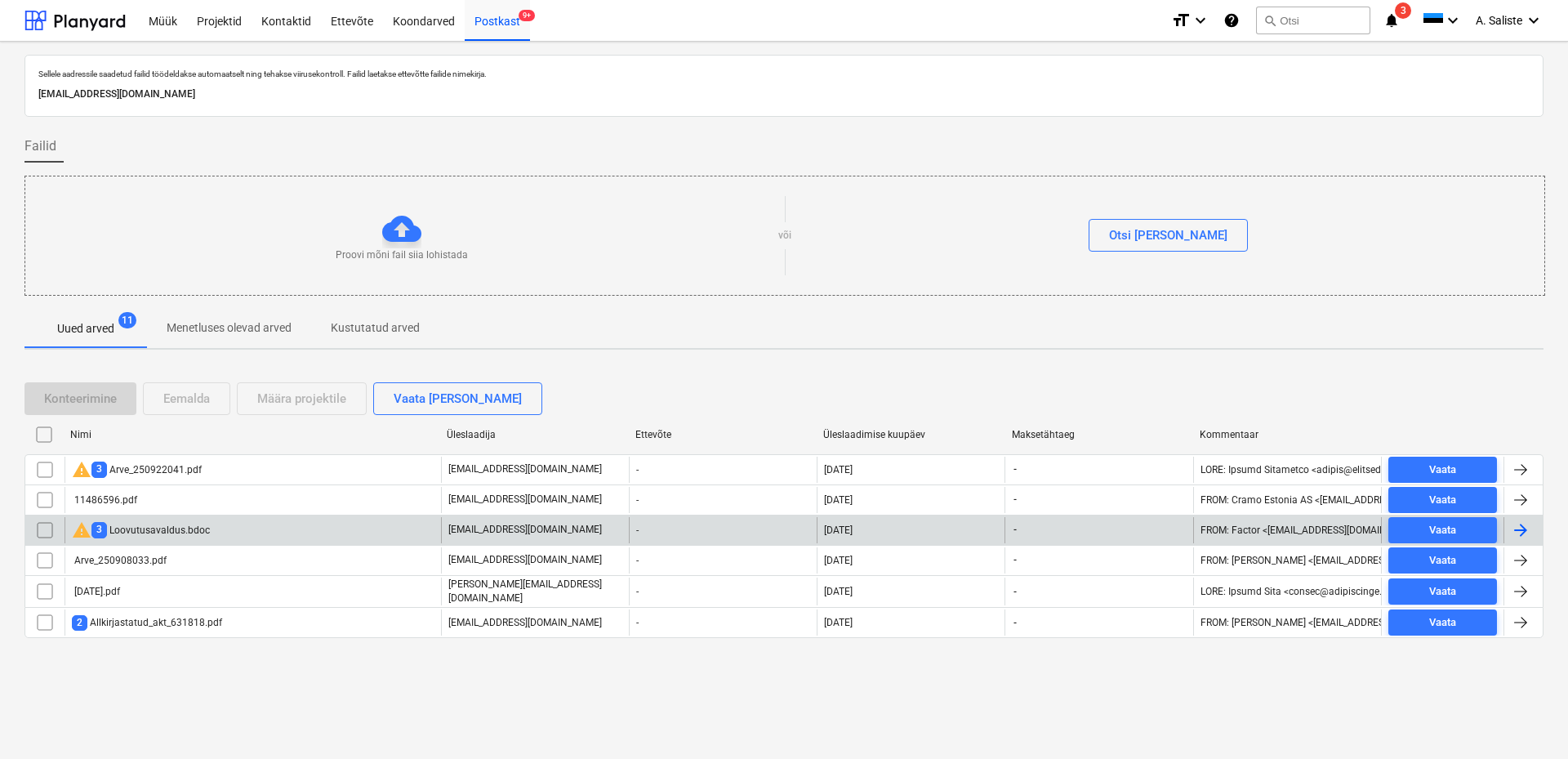
click at [197, 527] on div "warning 3 Loovutusavaldus.bdoc" at bounding box center [140, 530] width 138 height 20
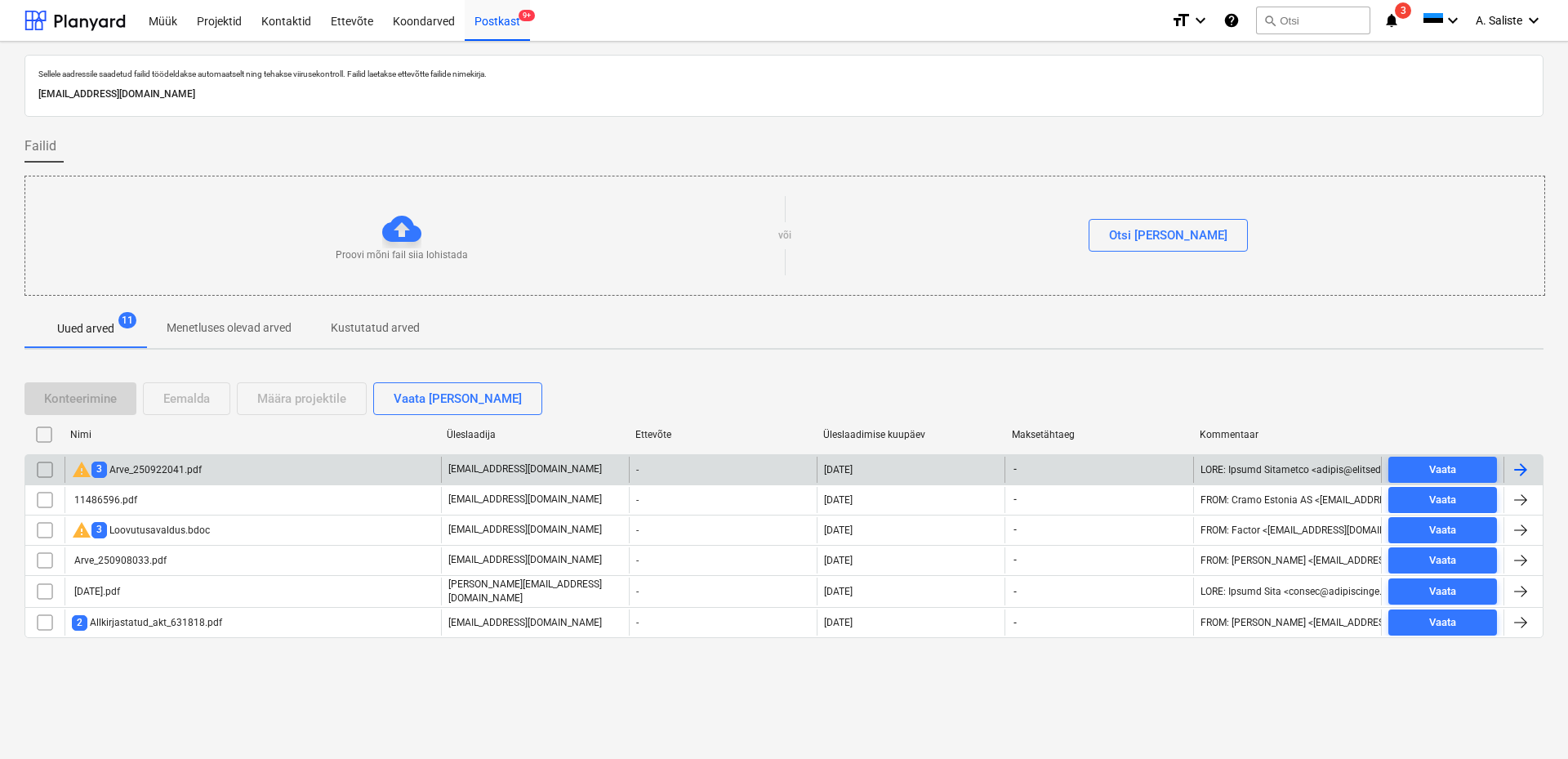
click at [40, 469] on input "checkbox" at bounding box center [45, 469] width 26 height 26
click at [179, 398] on div "Eemalda" at bounding box center [187, 399] width 46 height 21
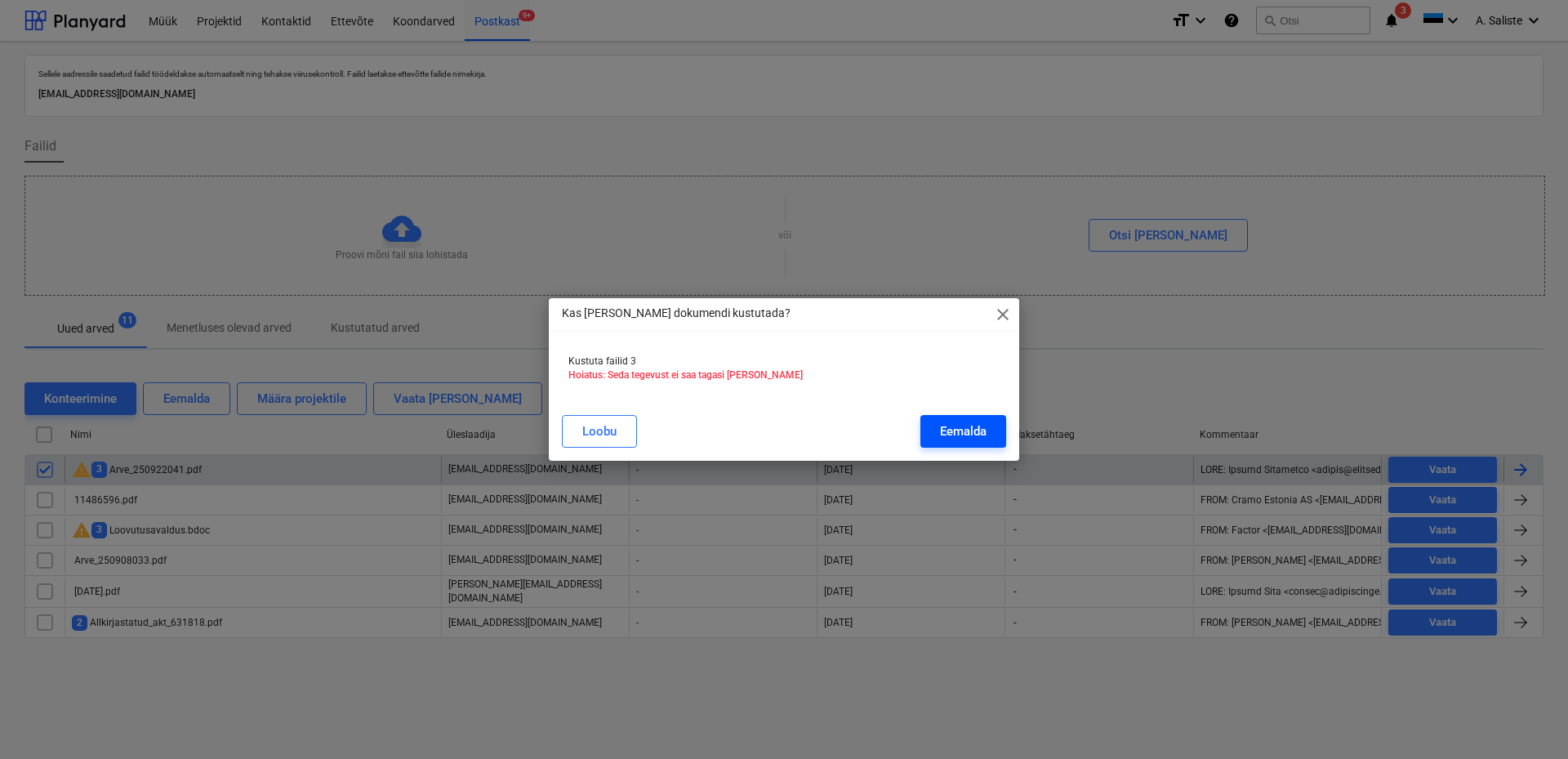
click at [974, 430] on div "Eemalda" at bounding box center [963, 432] width 46 height 21
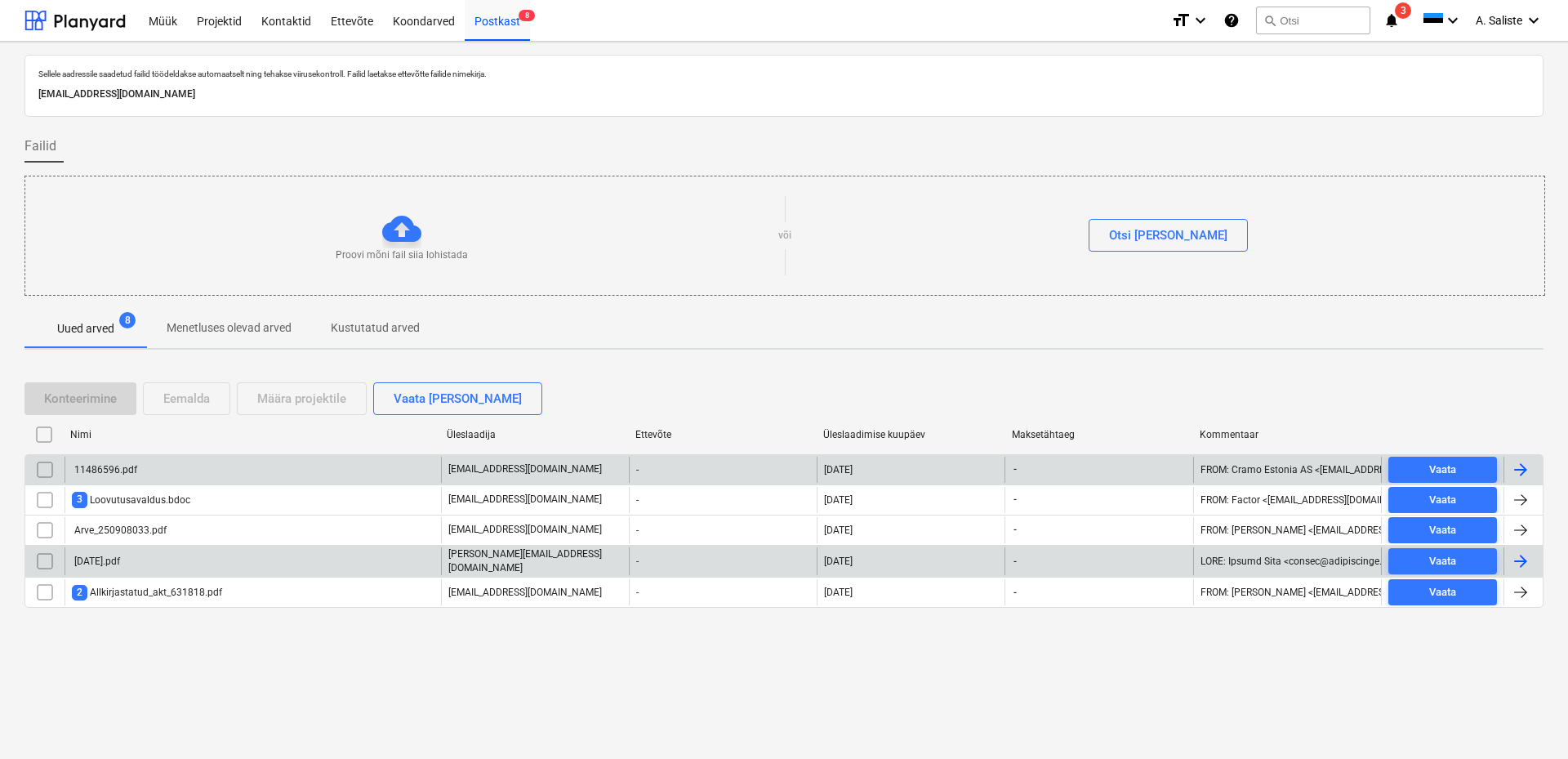
click at [136, 552] on div "[DATE].pdf" at bounding box center [252, 561] width 376 height 28
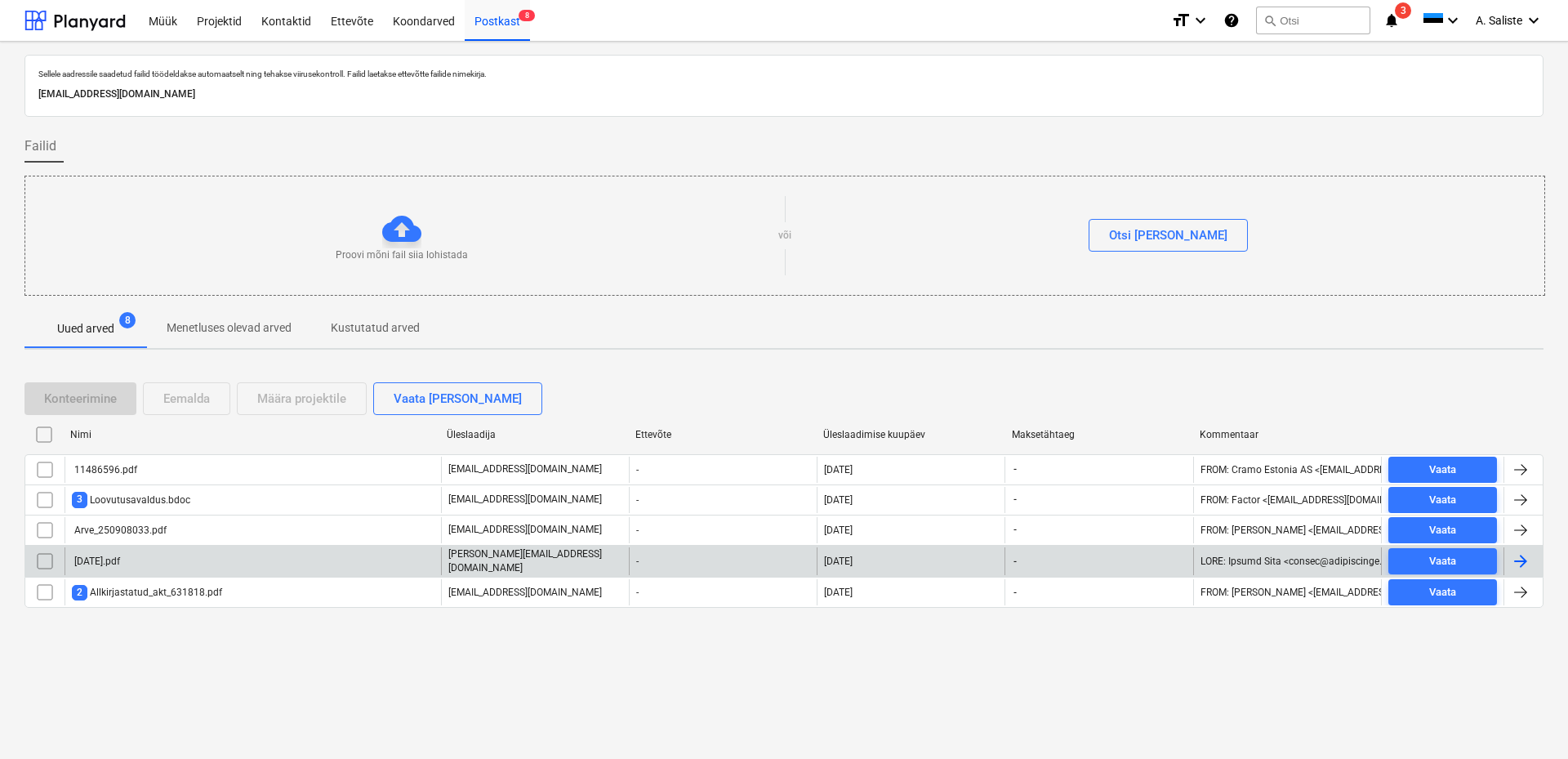
click at [127, 551] on div "[DATE].pdf" at bounding box center [252, 561] width 376 height 28
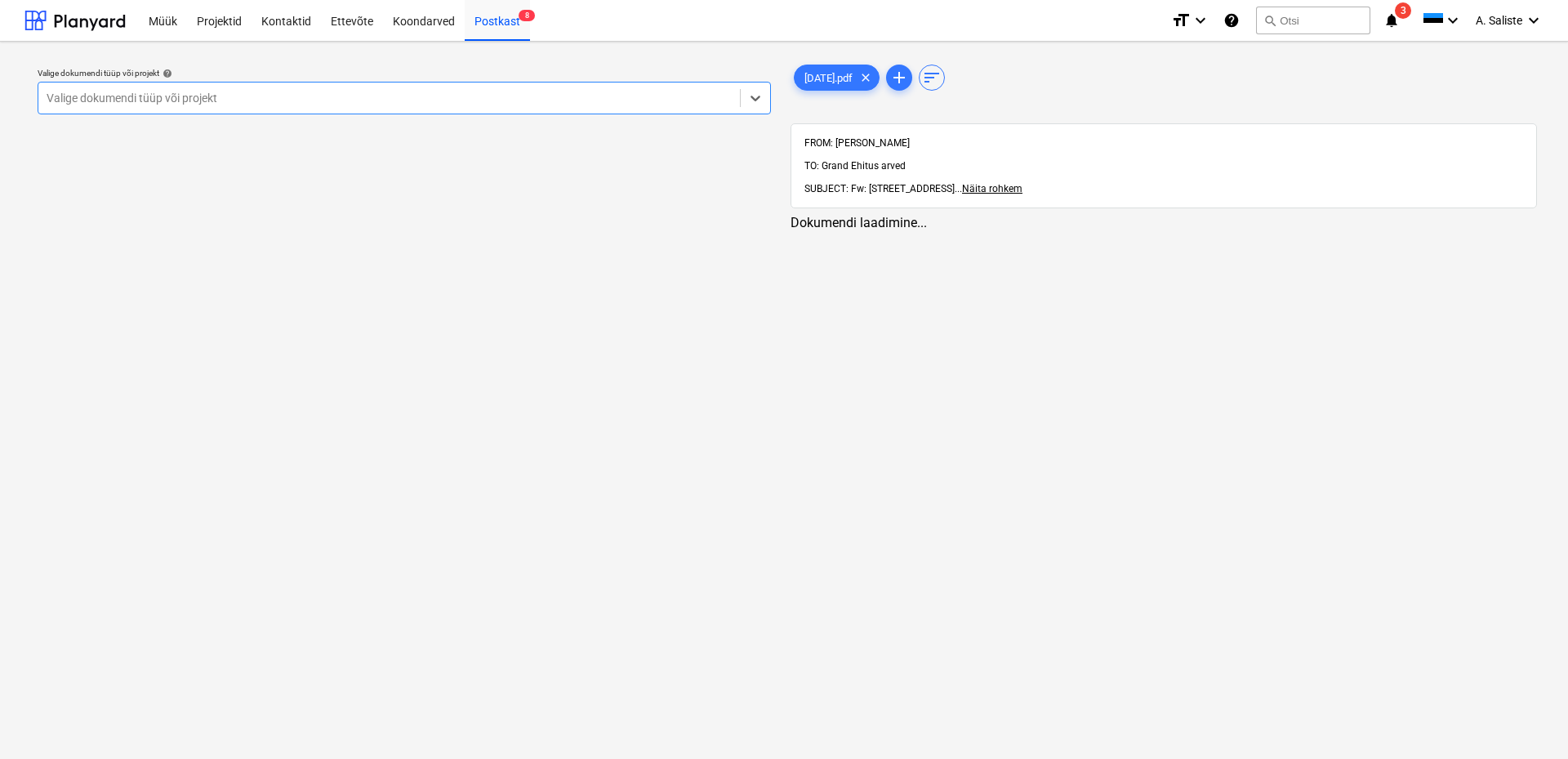
click at [566, 94] on div at bounding box center [389, 98] width 685 height 16
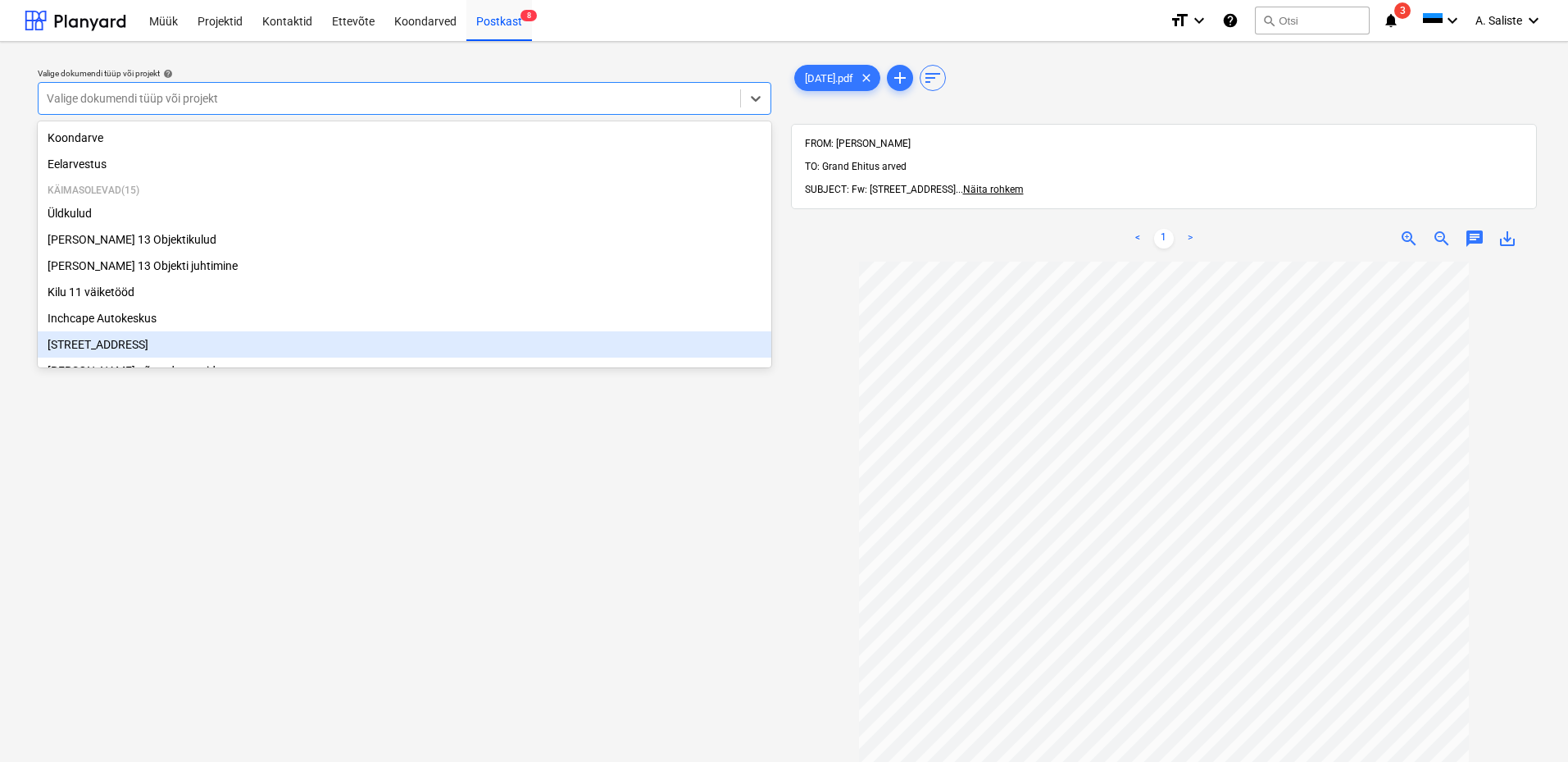
click at [100, 352] on div "[STREET_ADDRESS]" at bounding box center [405, 344] width 734 height 26
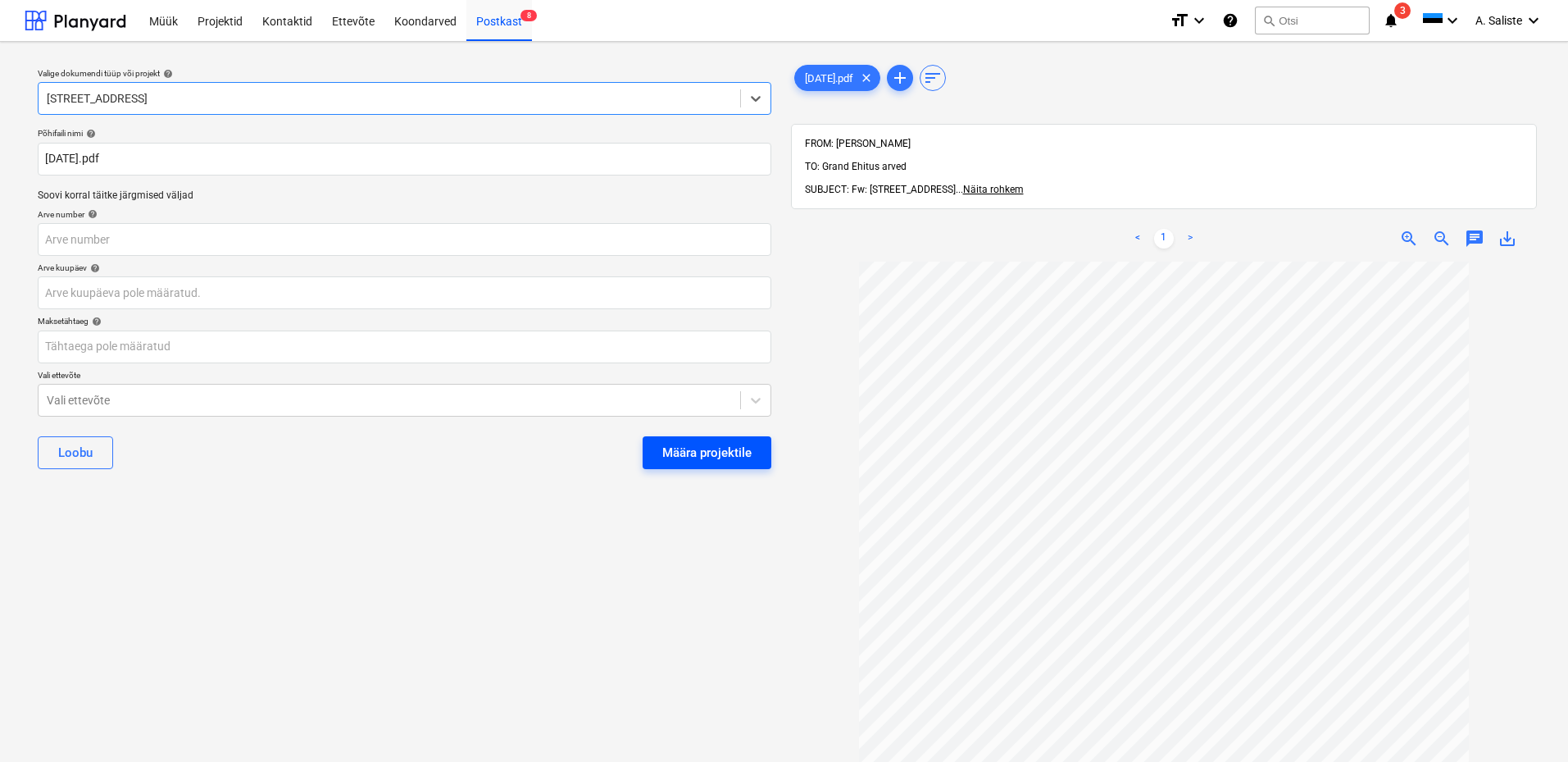
click at [681, 451] on div "Määra projektile" at bounding box center [707, 453] width 90 height 22
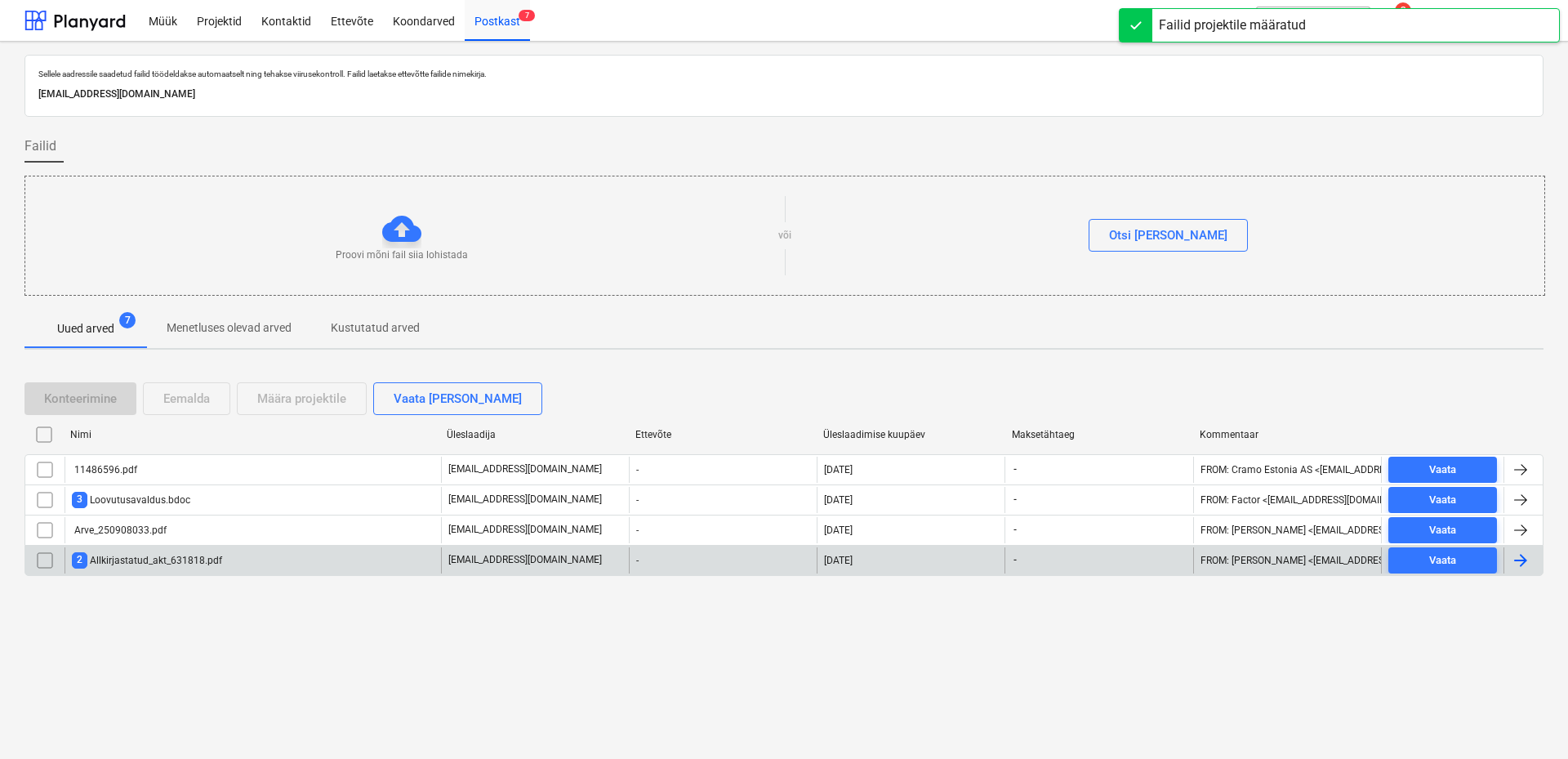
click at [189, 561] on div "2 Allkirjastatud_akt_631818.pdf" at bounding box center [147, 560] width 150 height 15
